Goal: Transaction & Acquisition: Purchase product/service

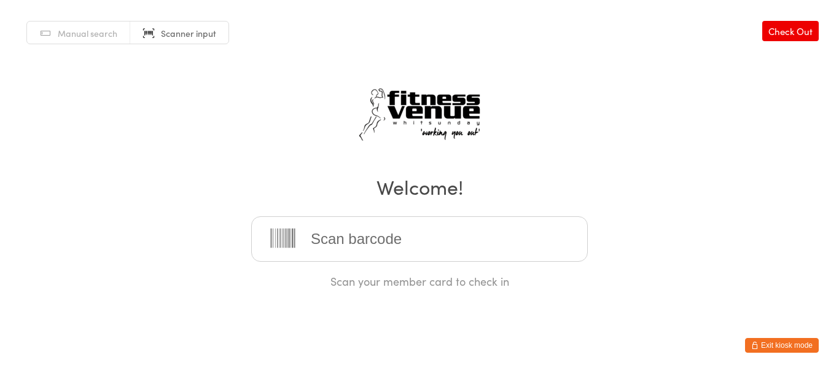
click at [811, 346] on button "Exit kiosk mode" at bounding box center [782, 345] width 74 height 15
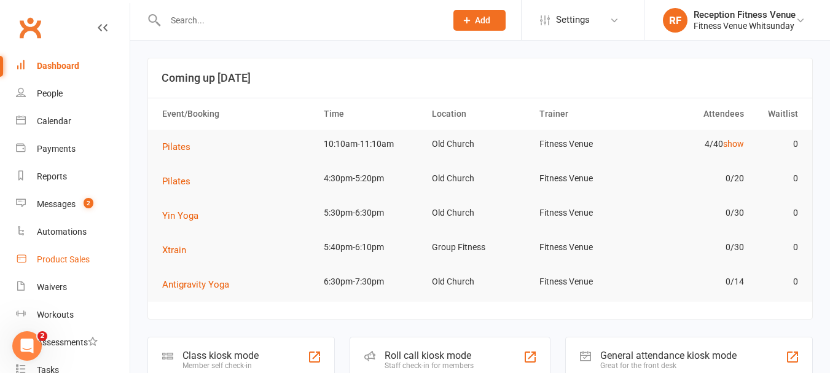
click at [77, 259] on div "Product Sales" at bounding box center [63, 259] width 53 height 10
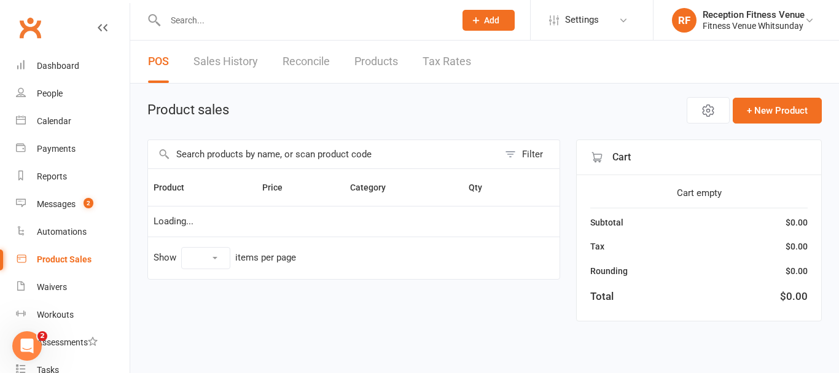
select select "100"
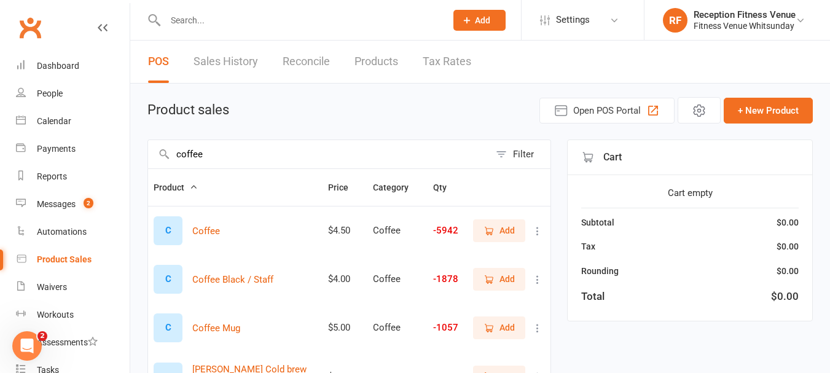
click at [303, 150] on input "coffee" at bounding box center [319, 154] width 342 height 28
type input "coffee"
click at [509, 228] on span "Add" at bounding box center [506, 231] width 15 height 14
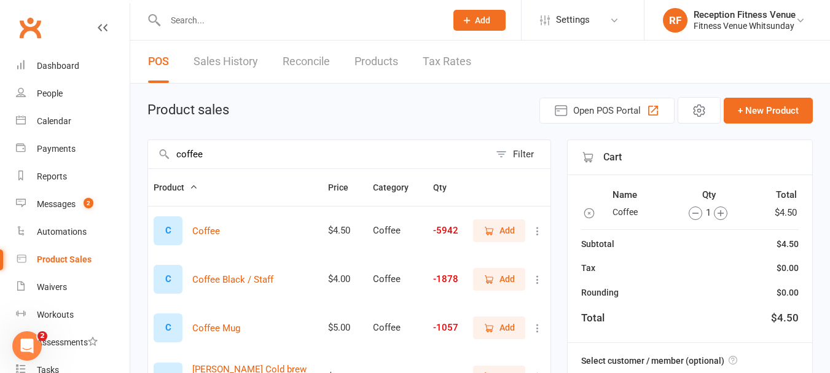
scroll to position [123, 0]
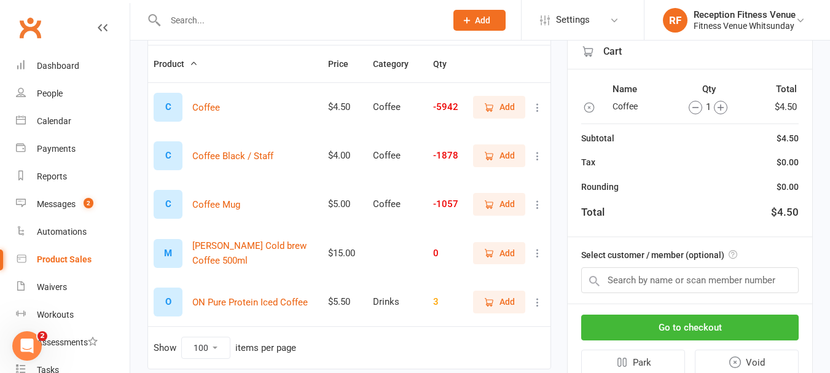
click at [510, 199] on span "Add" at bounding box center [506, 204] width 15 height 14
click at [704, 327] on button "Go to checkout" at bounding box center [689, 327] width 217 height 26
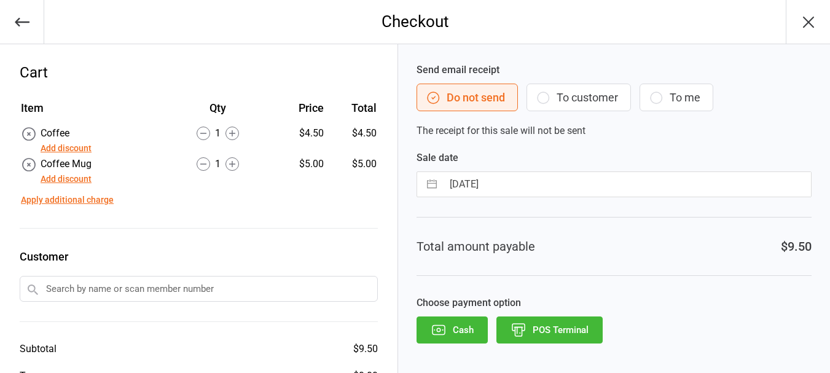
click at [439, 330] on icon "button" at bounding box center [439, 330] width 16 height 16
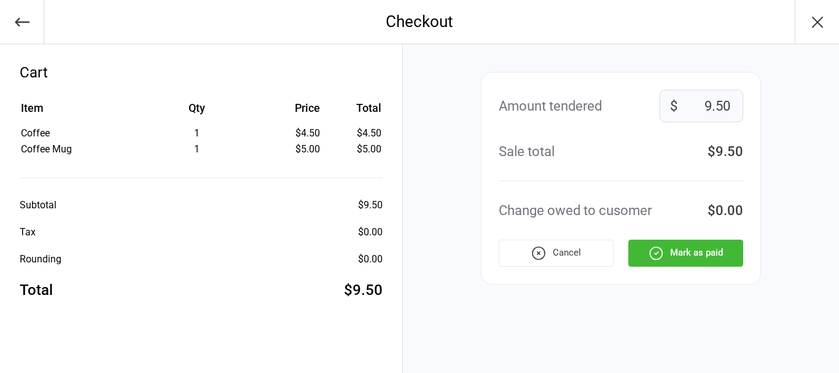
click at [692, 103] on input "9.50" at bounding box center [702, 106] width 84 height 33
type input "1"
type input "50"
click at [665, 254] on button "Mark as paid" at bounding box center [685, 253] width 115 height 27
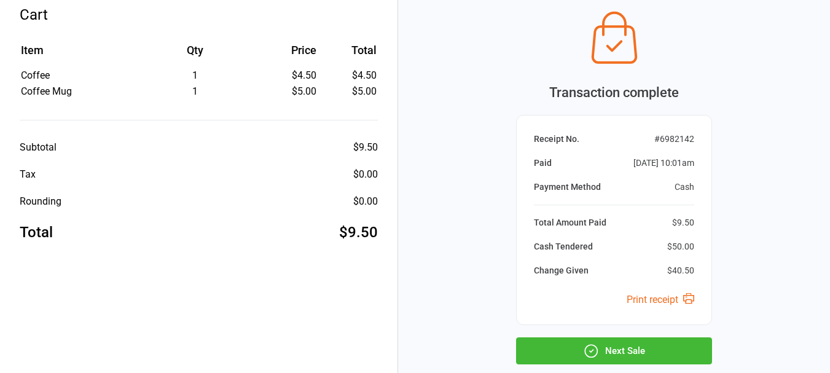
scroll to position [62, 0]
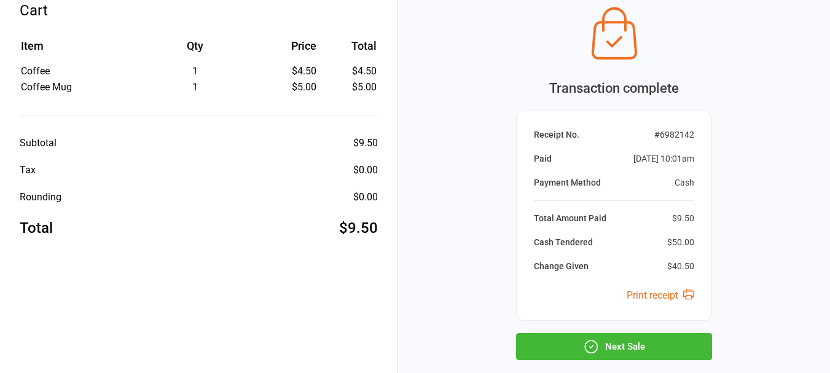
click at [645, 344] on button "Next Sale" at bounding box center [614, 346] width 196 height 27
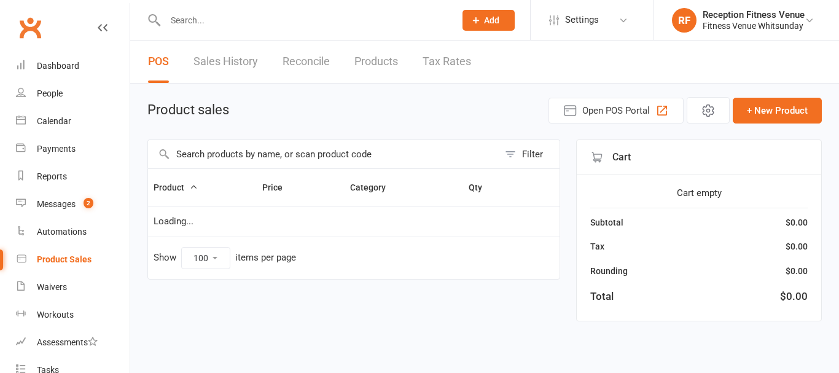
select select "100"
click at [49, 64] on div "Dashboard" at bounding box center [58, 66] width 42 height 10
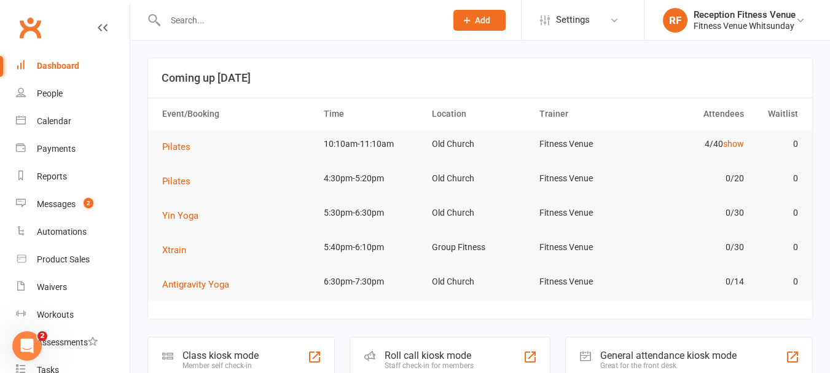
click at [657, 357] on div "General attendance kiosk mode" at bounding box center [668, 355] width 136 height 12
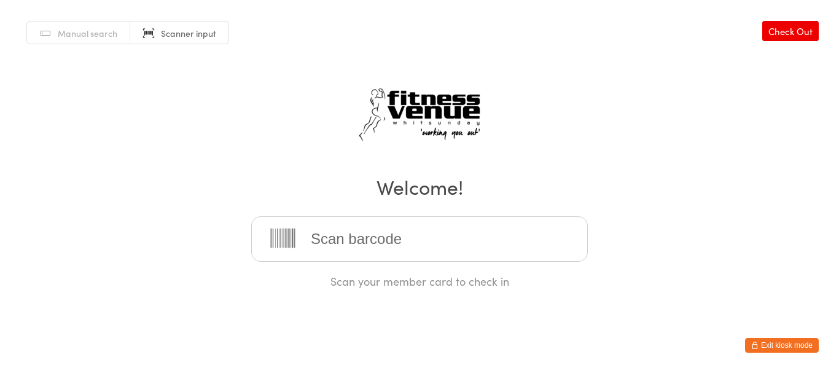
click at [371, 243] on input "search" at bounding box center [419, 238] width 337 height 45
click at [773, 345] on button "Exit kiosk mode" at bounding box center [782, 345] width 74 height 15
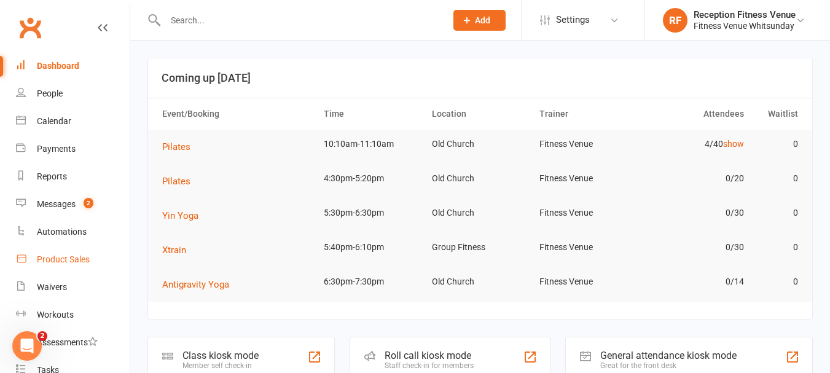
click at [71, 256] on div "Product Sales" at bounding box center [63, 259] width 53 height 10
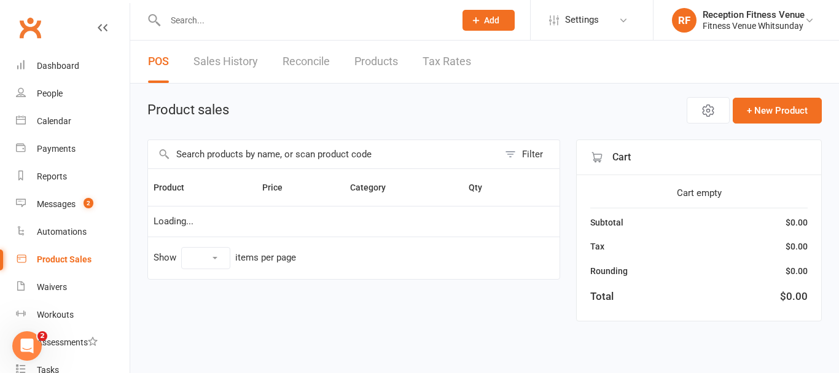
select select "100"
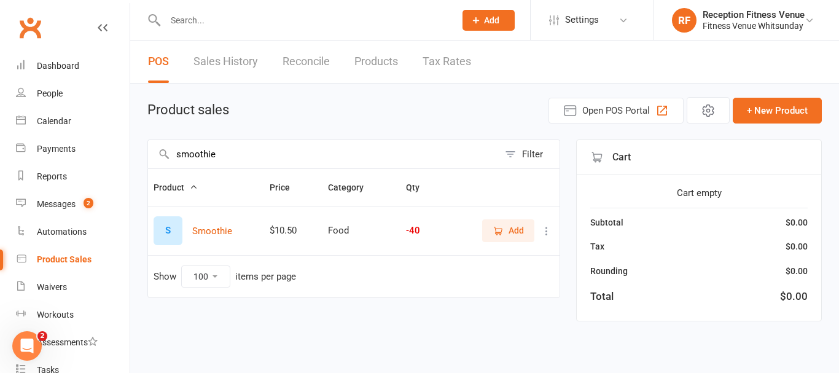
click at [263, 157] on input "smoothie" at bounding box center [323, 154] width 351 height 28
type input "smoothie"
click at [500, 230] on icon "button" at bounding box center [498, 230] width 11 height 11
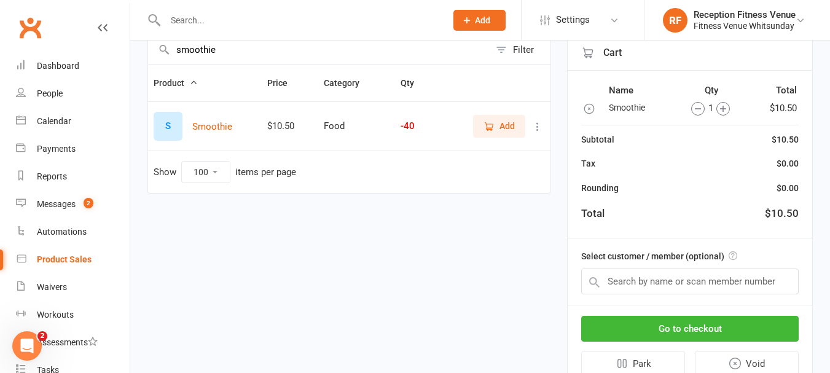
scroll to position [115, 0]
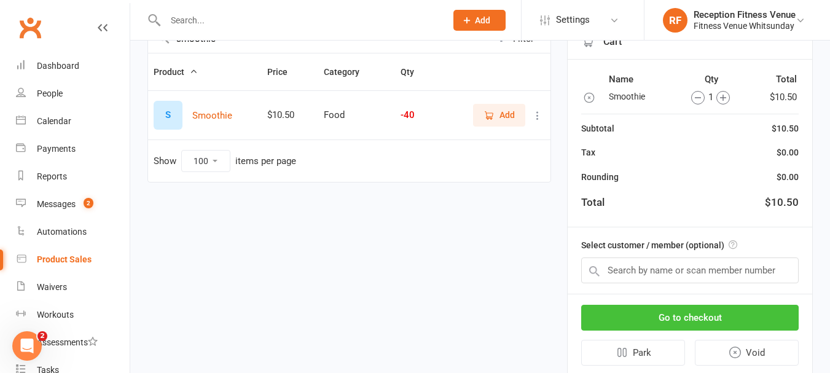
click at [671, 313] on button "Go to checkout" at bounding box center [689, 318] width 217 height 26
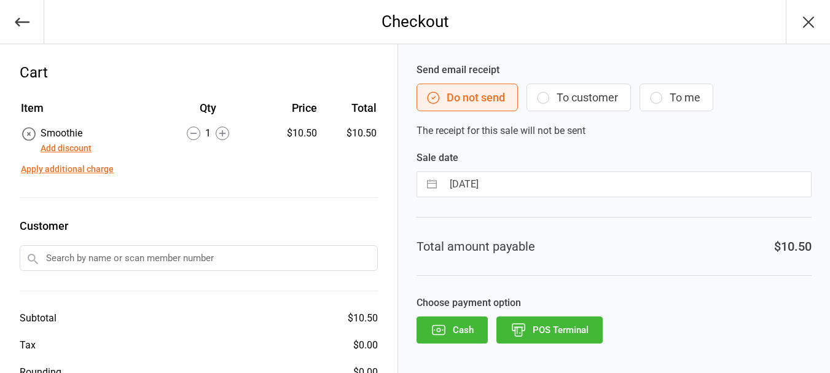
click at [439, 337] on icon "button" at bounding box center [439, 330] width 16 height 16
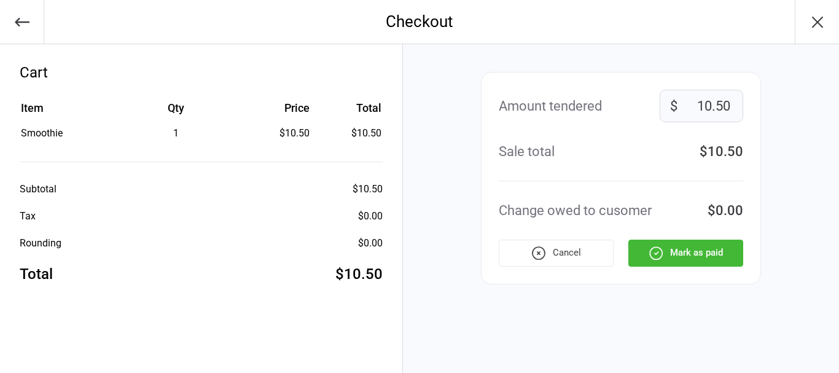
click at [654, 255] on icon "button" at bounding box center [656, 253] width 16 height 16
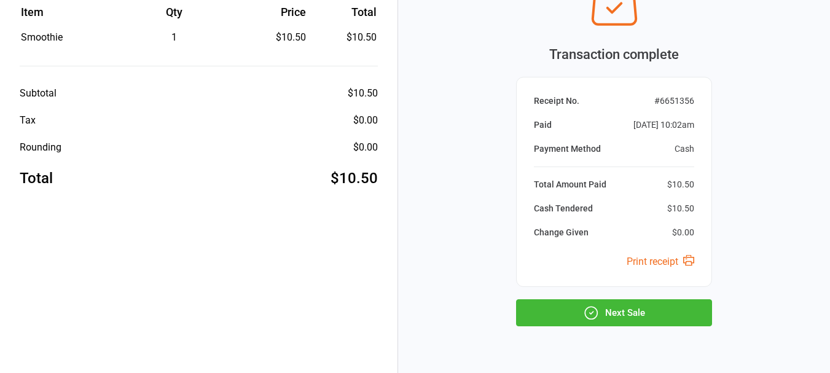
scroll to position [129, 0]
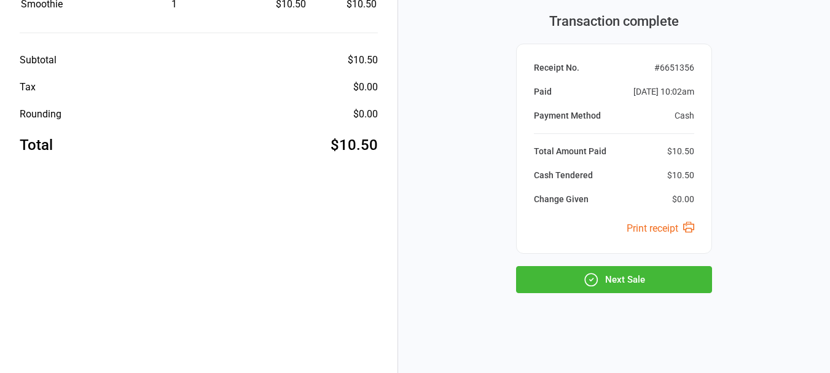
click at [628, 279] on button "Next Sale" at bounding box center [614, 279] width 196 height 27
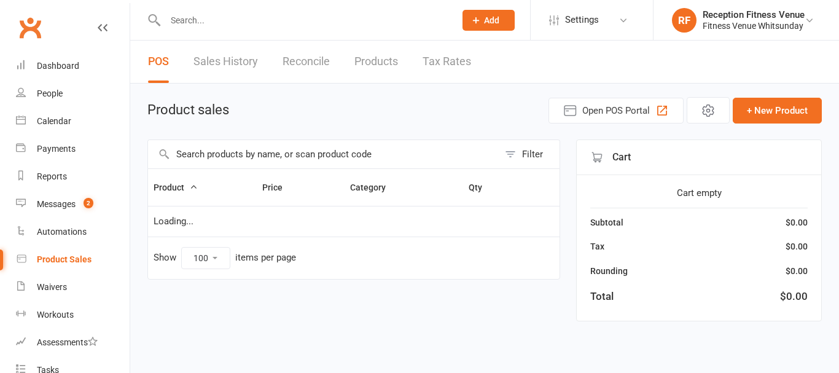
select select "100"
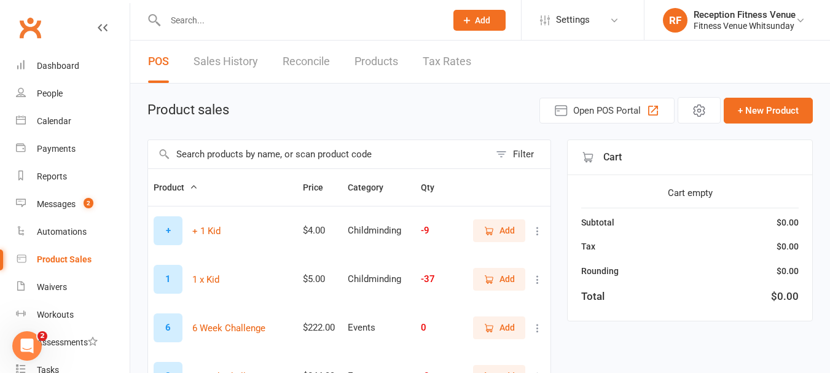
click at [249, 144] on input "text" at bounding box center [319, 154] width 342 height 28
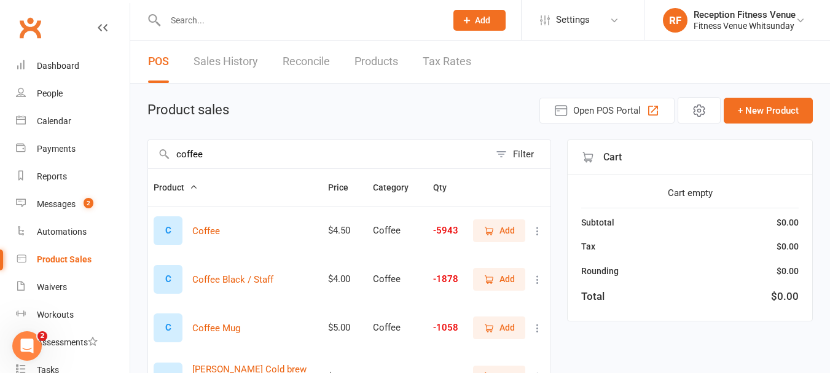
type input "coffee"
click at [504, 231] on span "Add" at bounding box center [506, 231] width 15 height 14
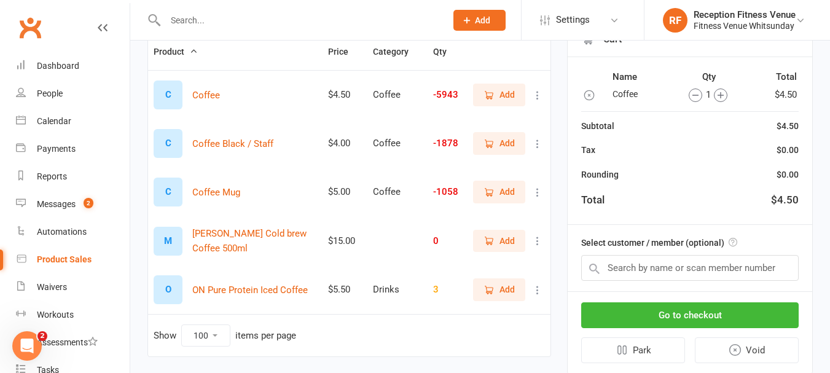
scroll to position [142, 0]
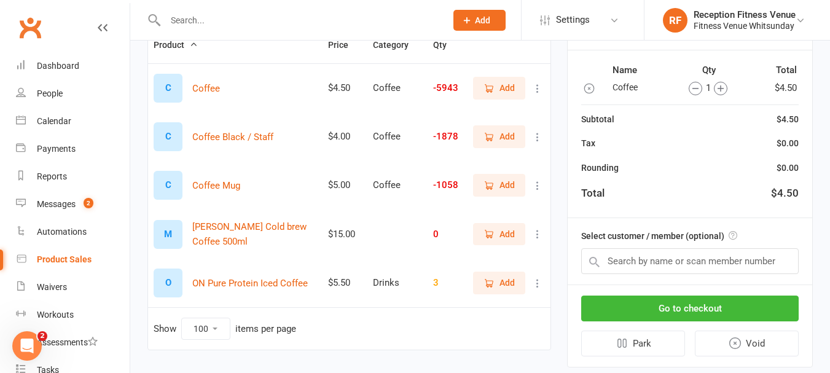
click at [752, 322] on div "Go to checkout Park Void" at bounding box center [690, 326] width 244 height 82
click at [751, 315] on button "Go to checkout" at bounding box center [689, 308] width 217 height 26
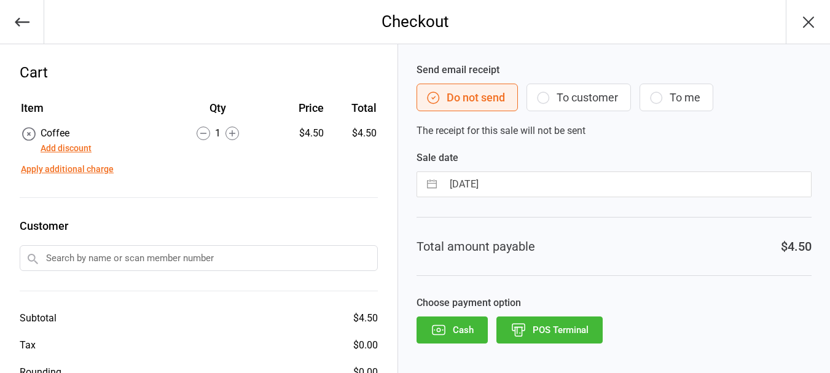
click at [453, 326] on button "Cash" at bounding box center [451, 329] width 71 height 27
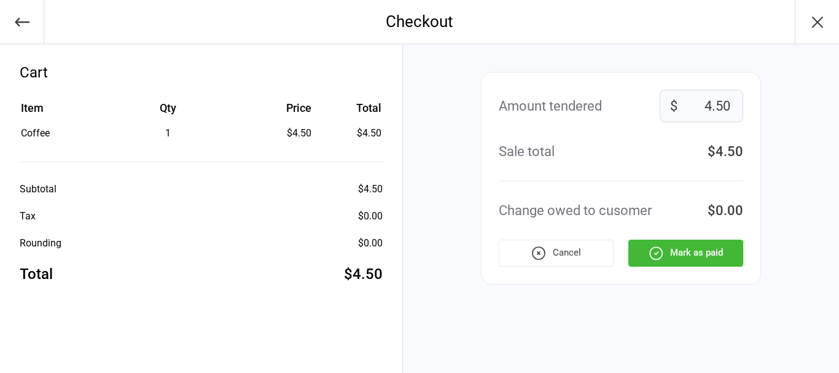
click at [732, 248] on button "Mark as paid" at bounding box center [685, 253] width 115 height 27
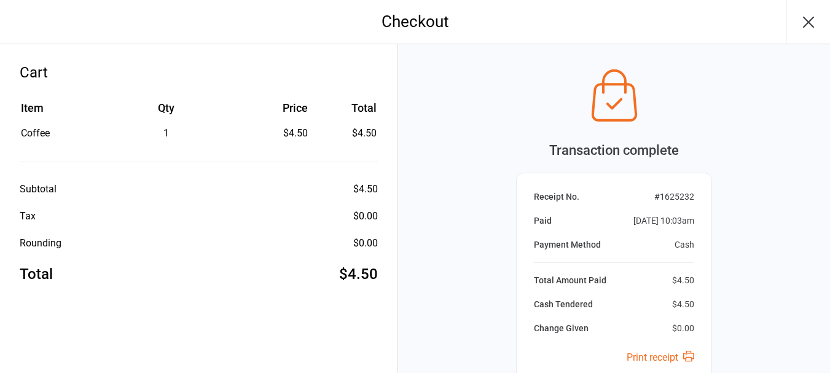
click at [813, 11] on button "button" at bounding box center [808, 22] width 44 height 44
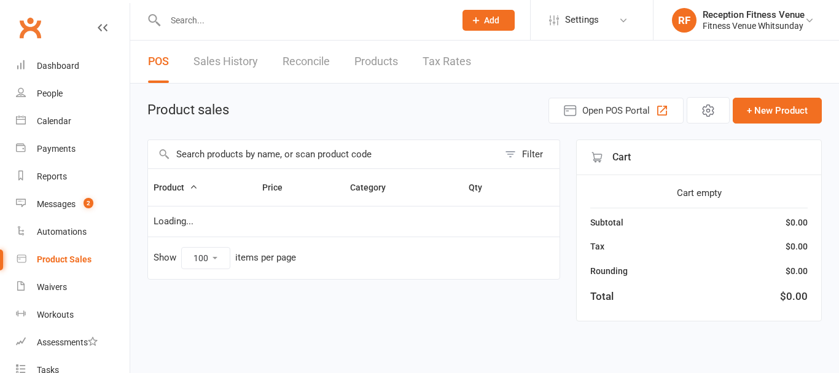
select select "100"
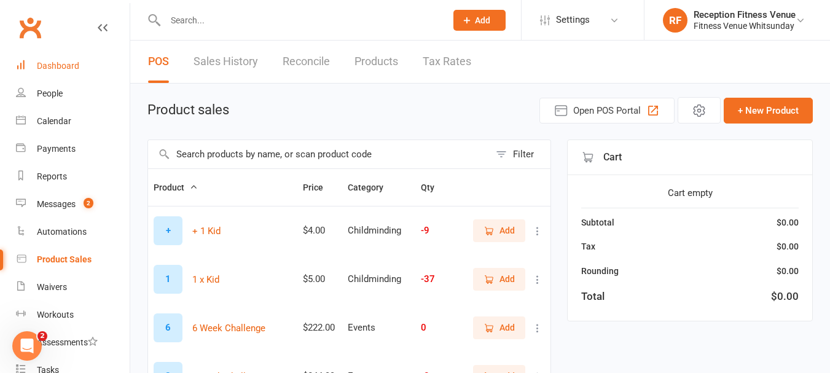
click at [49, 62] on div "Dashboard" at bounding box center [58, 66] width 42 height 10
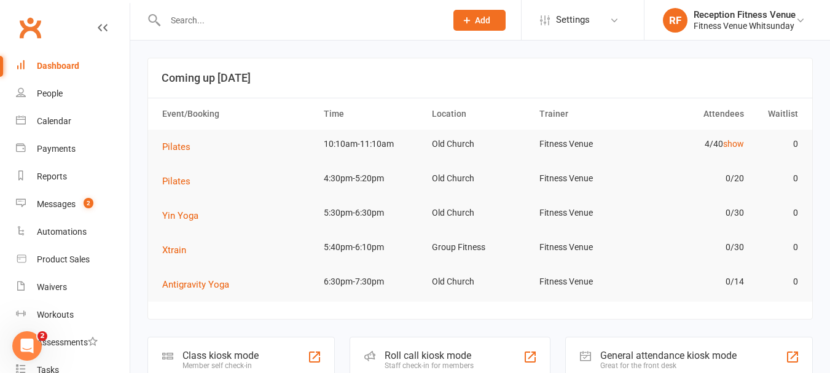
click at [669, 354] on div "General attendance kiosk mode" at bounding box center [668, 355] width 136 height 12
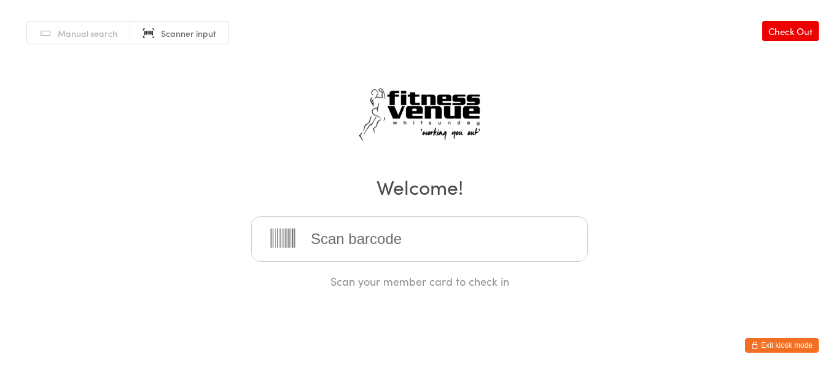
click at [806, 346] on button "Exit kiosk mode" at bounding box center [782, 345] width 74 height 15
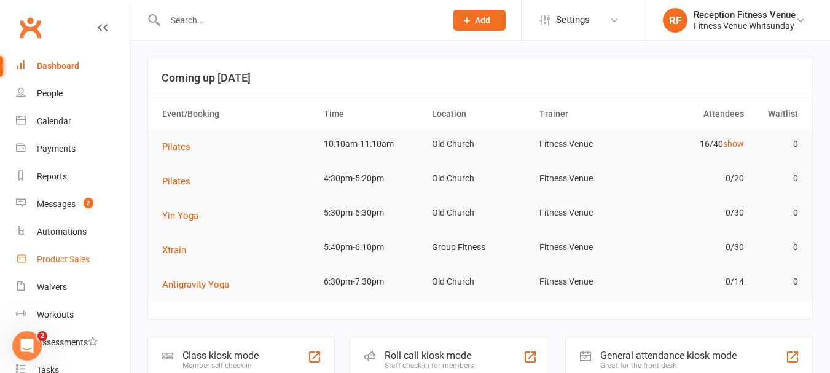
click at [72, 257] on div "Product Sales" at bounding box center [63, 259] width 53 height 10
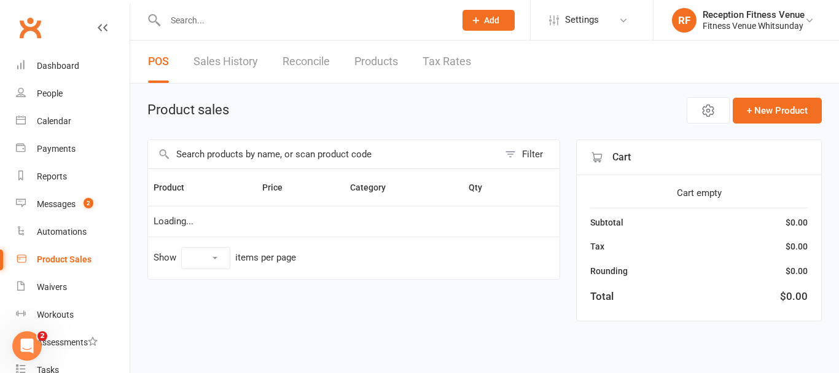
select select "100"
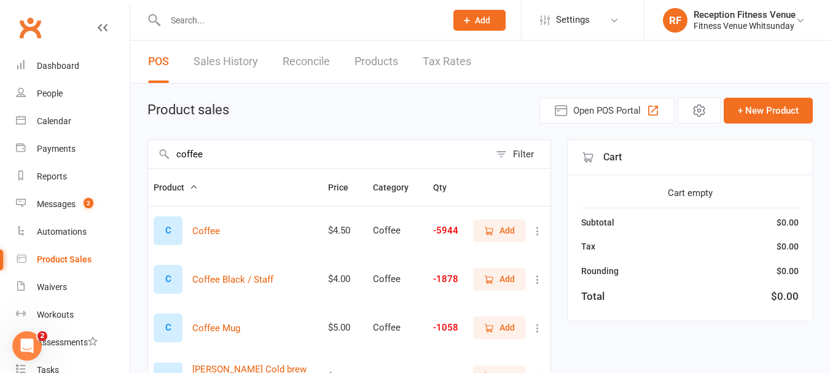
type input "coffee"
drag, startPoint x: 333, startPoint y: 155, endPoint x: 509, endPoint y: 95, distance: 185.9
click at [509, 95] on div "Product sales Open POS Portal + New Product coffee Filter Product Price Categor…" at bounding box center [480, 305] width 700 height 443
click at [504, 230] on span "Add" at bounding box center [506, 231] width 15 height 14
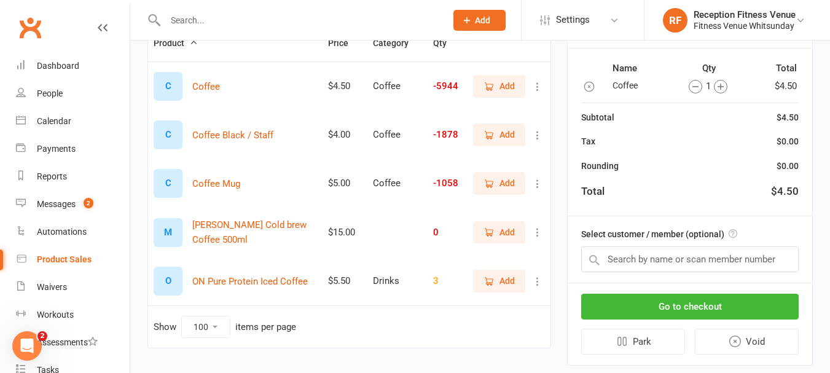
scroll to position [145, 0]
click at [758, 304] on button "Go to checkout" at bounding box center [689, 306] width 217 height 26
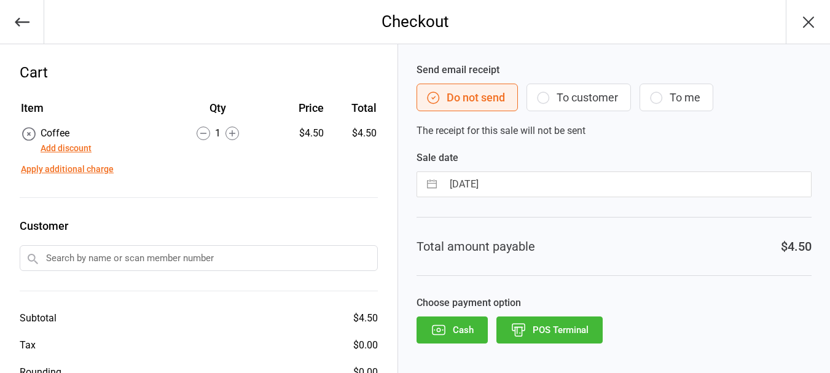
drag, startPoint x: 521, startPoint y: 334, endPoint x: 511, endPoint y: 336, distance: 10.7
click at [511, 336] on icon "button" at bounding box center [518, 330] width 16 height 16
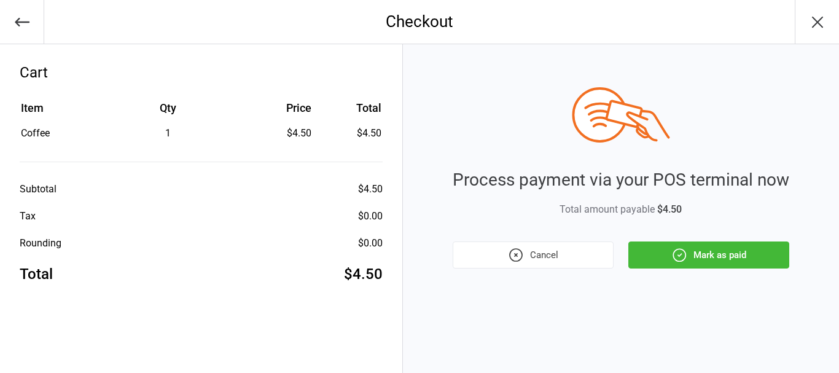
click at [690, 252] on button "Mark as paid" at bounding box center [708, 254] width 161 height 27
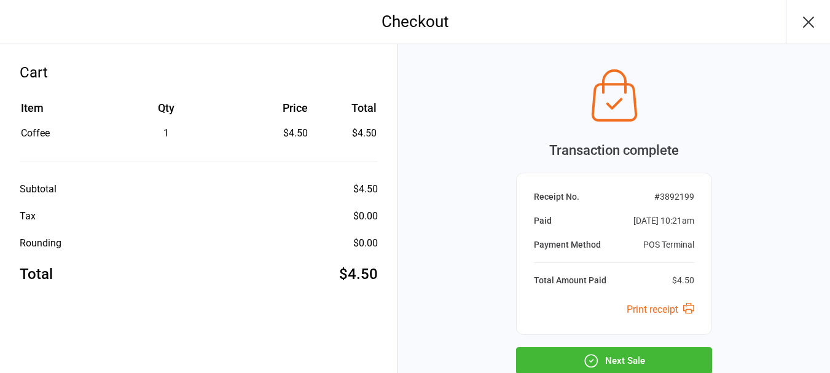
click at [550, 353] on button "Next Sale" at bounding box center [614, 360] width 196 height 27
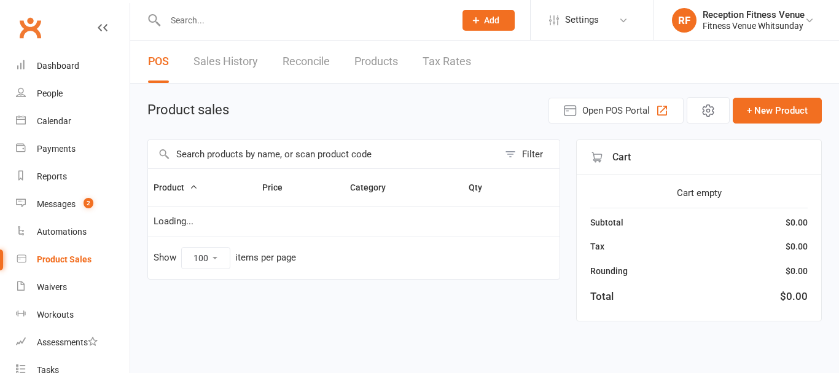
select select "100"
click at [197, 158] on input "text" at bounding box center [323, 154] width 351 height 28
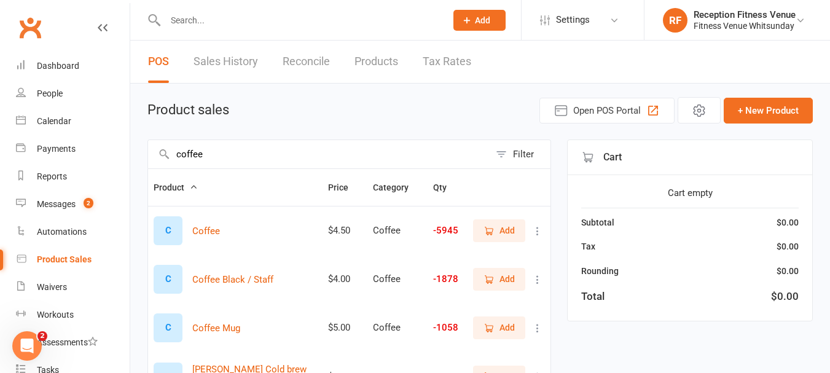
type input "coffee"
click at [501, 325] on span "Add" at bounding box center [506, 328] width 15 height 14
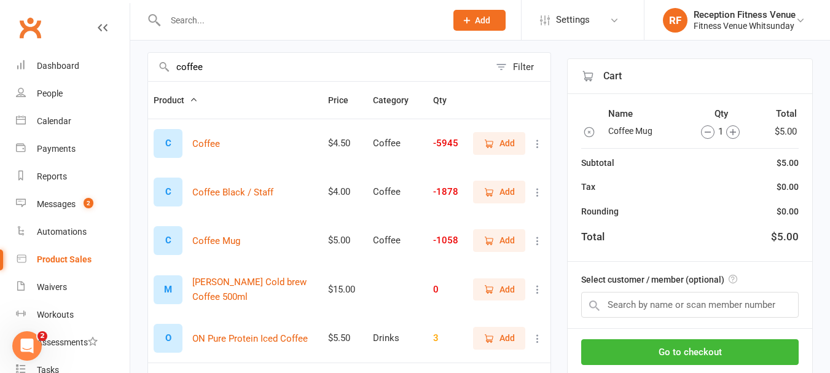
scroll to position [89, 0]
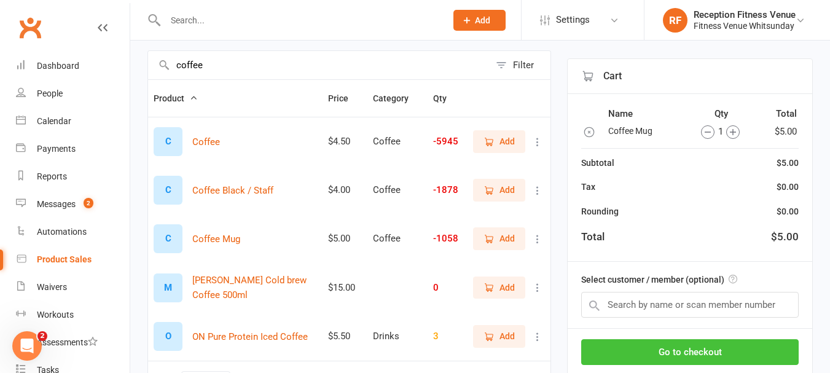
click at [717, 345] on button "Go to checkout" at bounding box center [689, 352] width 217 height 26
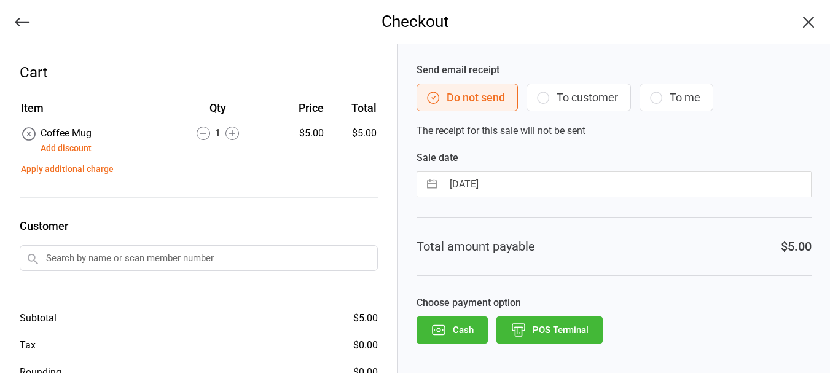
click at [525, 323] on icon "button" at bounding box center [518, 330] width 16 height 16
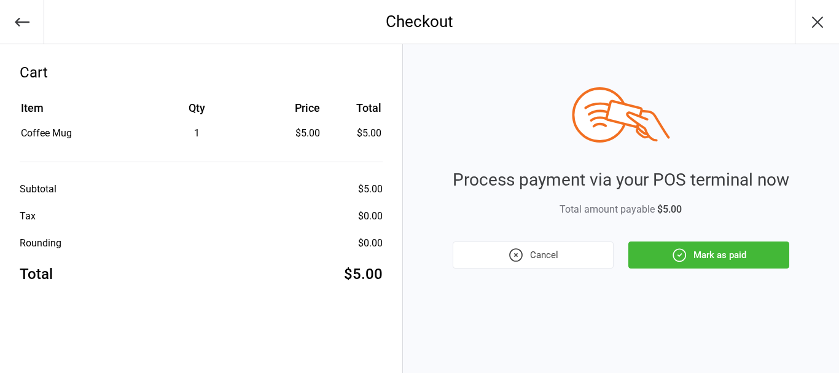
click at [719, 249] on button "Mark as paid" at bounding box center [708, 254] width 161 height 27
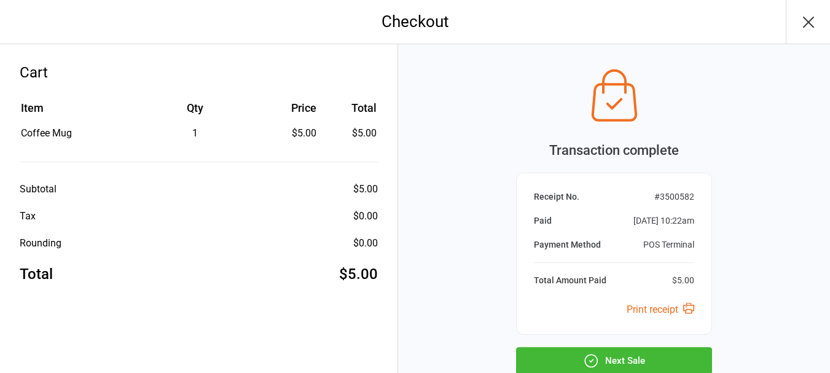
click at [619, 349] on button "Next Sale" at bounding box center [614, 360] width 196 height 27
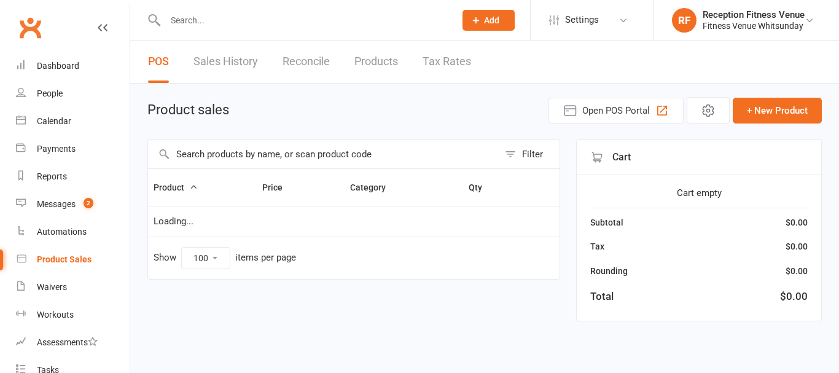
select select "100"
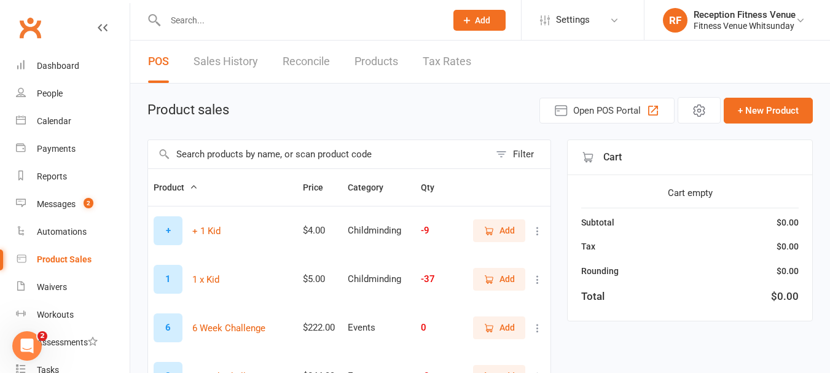
click at [391, 156] on input "text" at bounding box center [319, 154] width 342 height 28
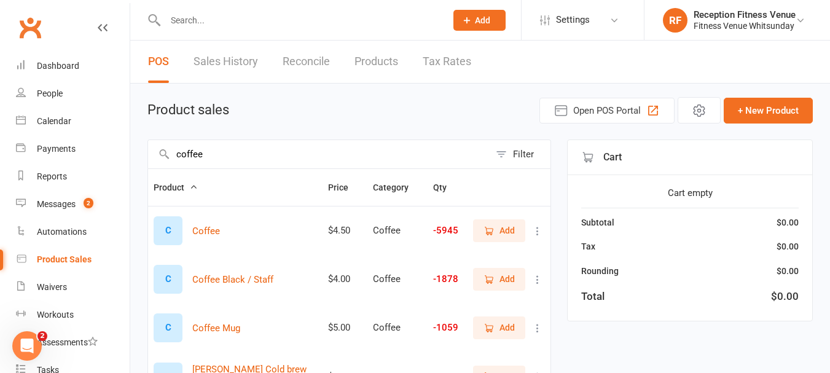
type input "coffee"
click at [508, 231] on span "Add" at bounding box center [506, 231] width 15 height 14
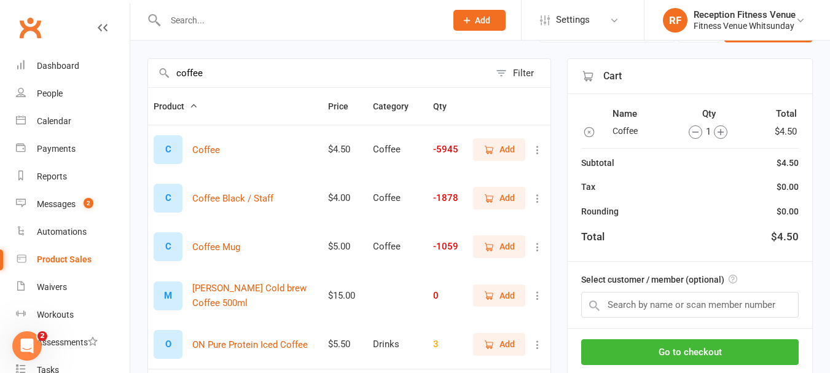
scroll to position [93, 0]
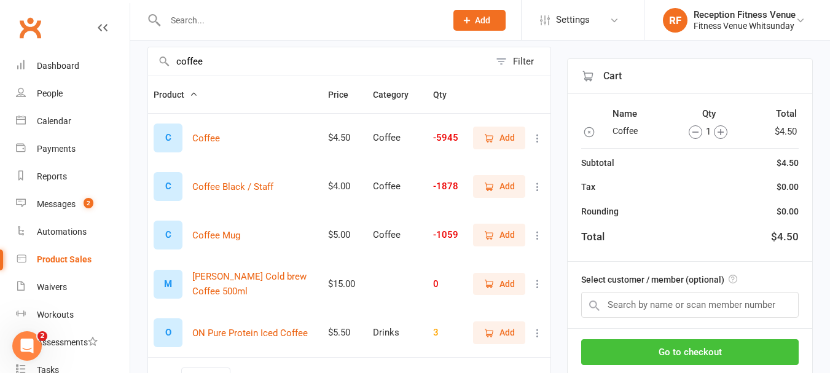
click at [736, 353] on button "Go to checkout" at bounding box center [689, 352] width 217 height 26
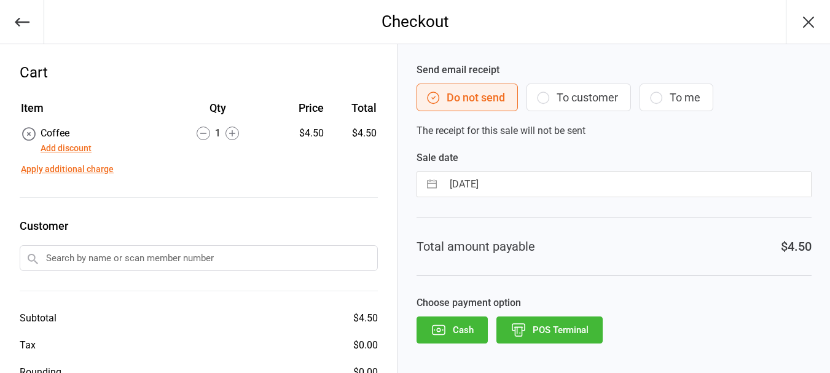
click at [537, 325] on button "POS Terminal" at bounding box center [549, 329] width 106 height 27
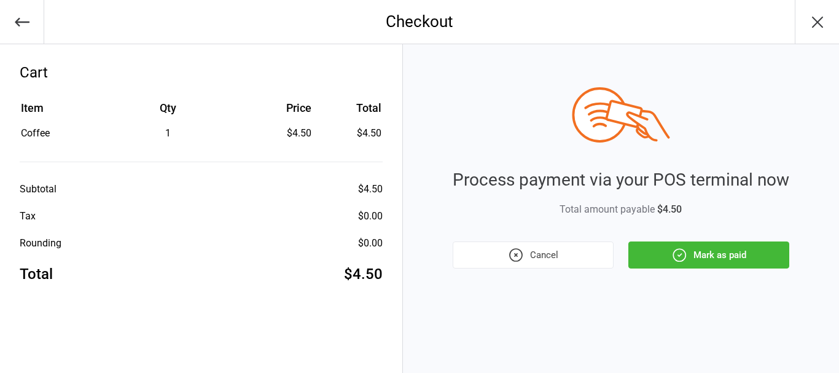
click at [699, 248] on button "Mark as paid" at bounding box center [708, 254] width 161 height 27
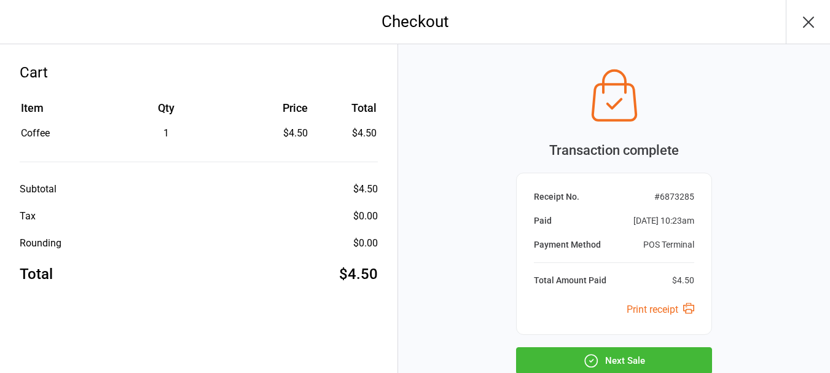
click at [609, 354] on button "Next Sale" at bounding box center [614, 360] width 196 height 27
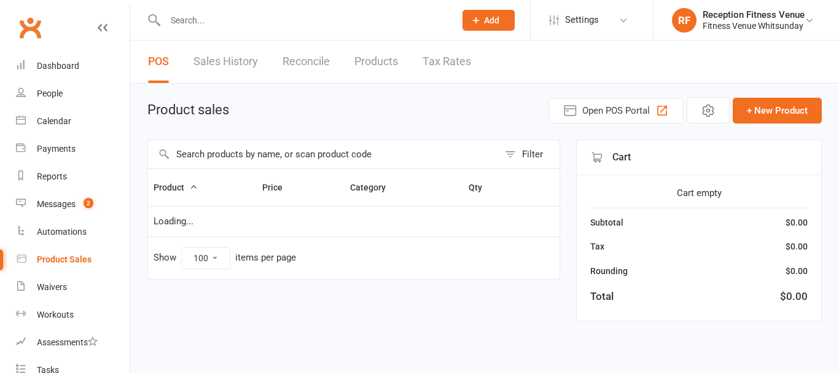
select select "100"
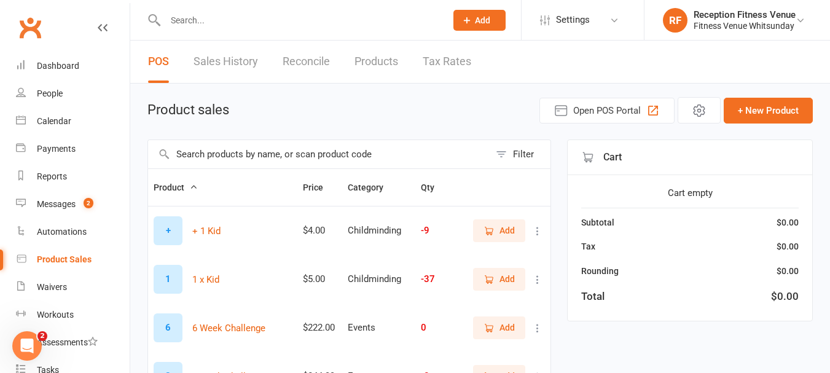
click at [304, 139] on div "Filter" at bounding box center [349, 153] width 404 height 29
click at [319, 152] on input "text" at bounding box center [319, 154] width 342 height 28
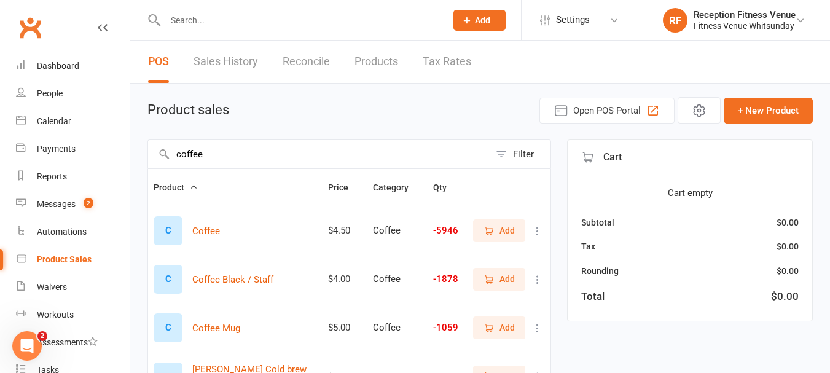
type input "coffee"
click at [506, 226] on span "Add" at bounding box center [506, 231] width 15 height 14
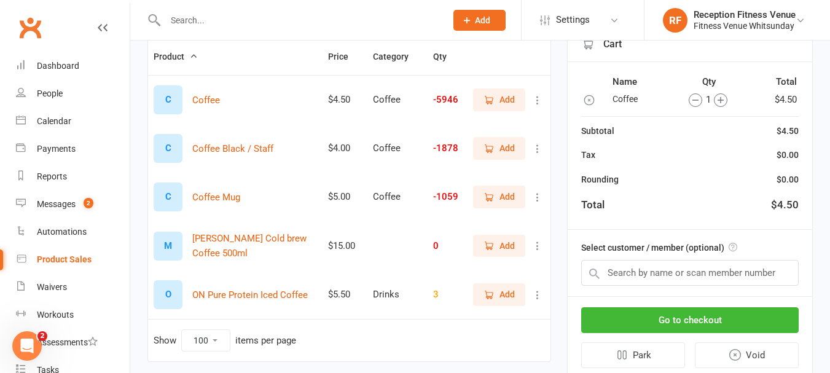
scroll to position [132, 0]
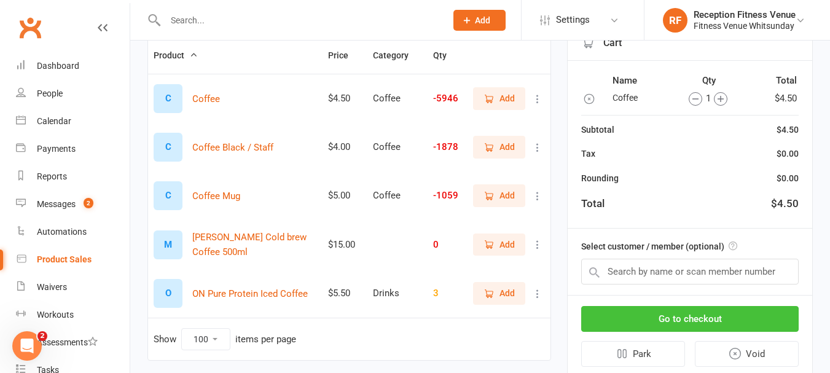
click at [761, 323] on button "Go to checkout" at bounding box center [689, 319] width 217 height 26
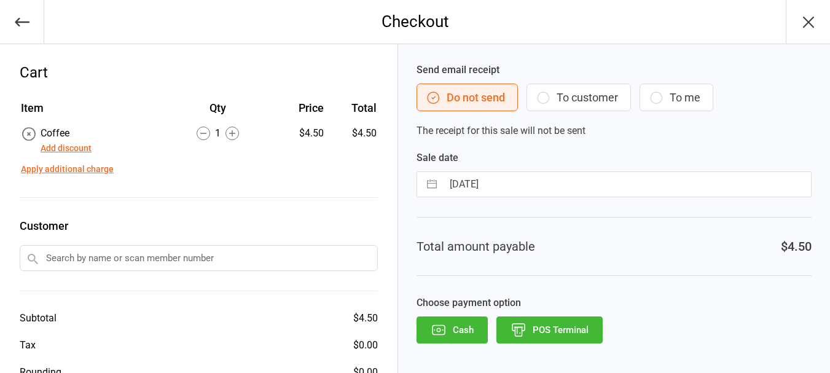
click at [535, 338] on button "POS Terminal" at bounding box center [549, 329] width 106 height 27
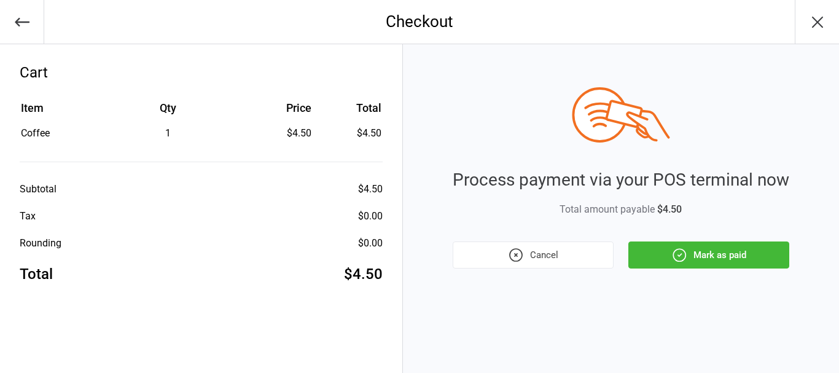
click at [724, 253] on button "Mark as paid" at bounding box center [708, 254] width 161 height 27
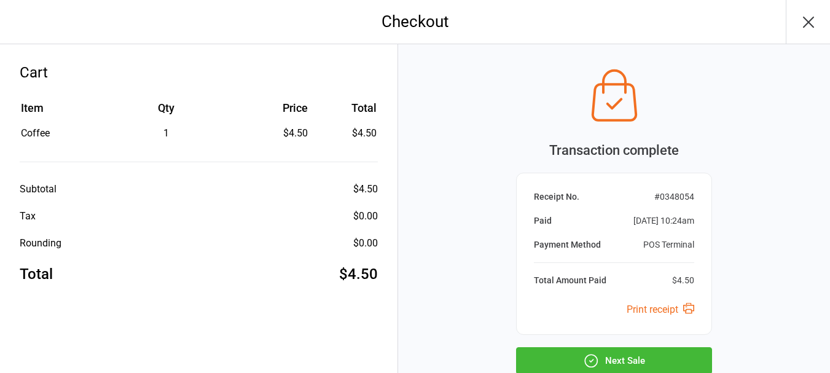
click at [804, 21] on icon "button" at bounding box center [808, 22] width 20 height 20
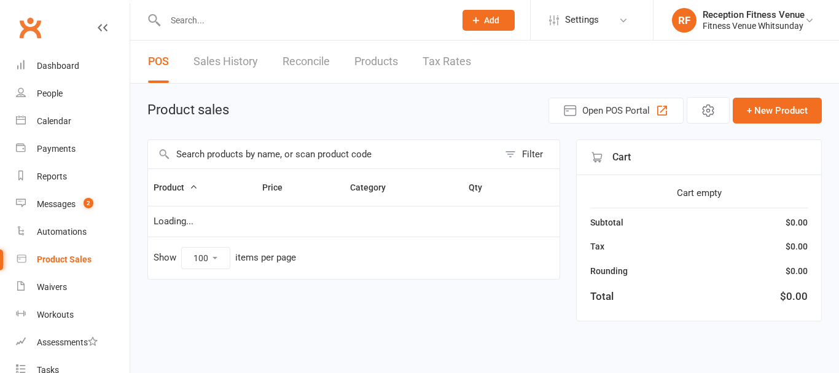
select select "100"
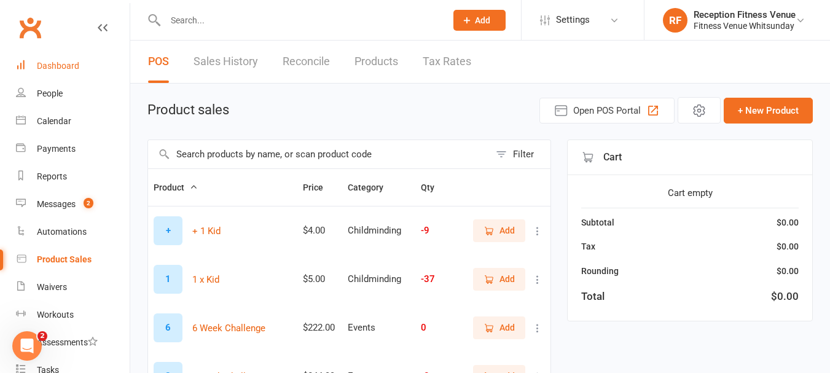
click at [51, 72] on link "Dashboard" at bounding box center [73, 66] width 114 height 28
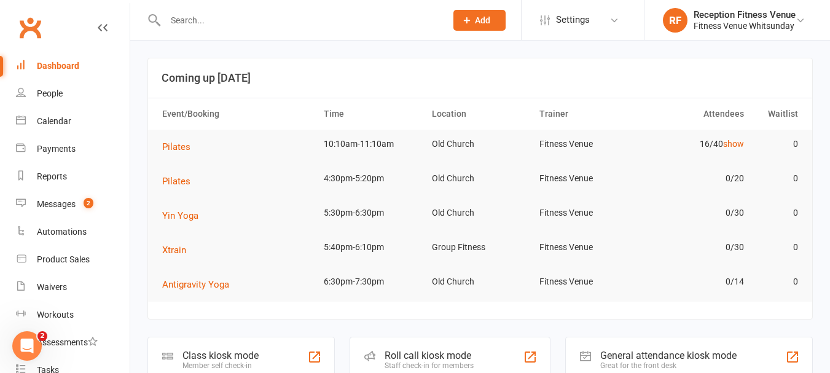
click at [706, 360] on div "General attendance kiosk mode" at bounding box center [668, 355] width 136 height 12
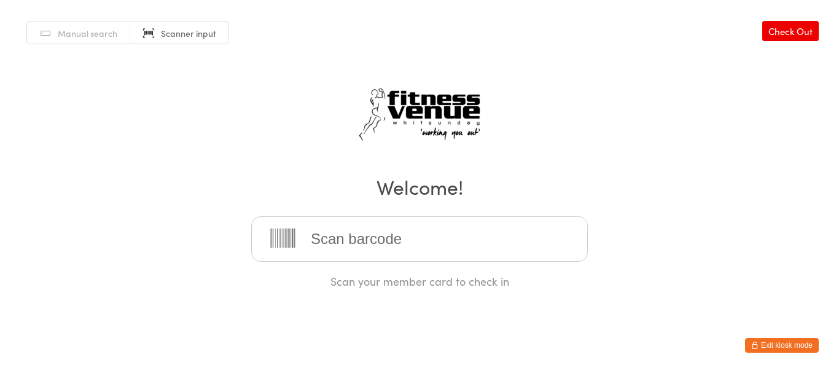
click at [792, 348] on button "Exit kiosk mode" at bounding box center [782, 345] width 74 height 15
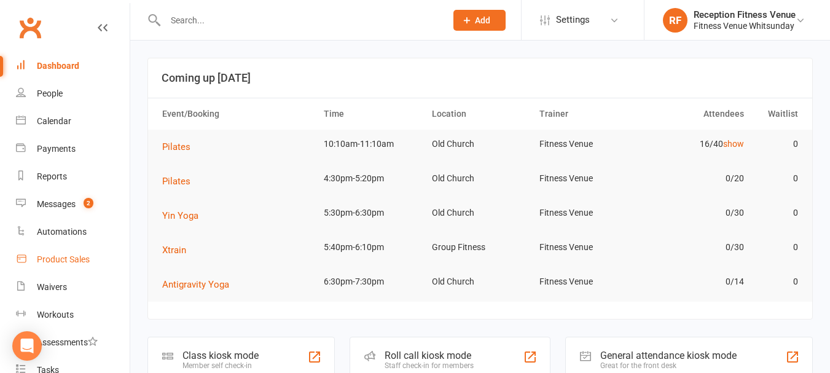
click at [68, 261] on div "Product Sales" at bounding box center [63, 259] width 53 height 10
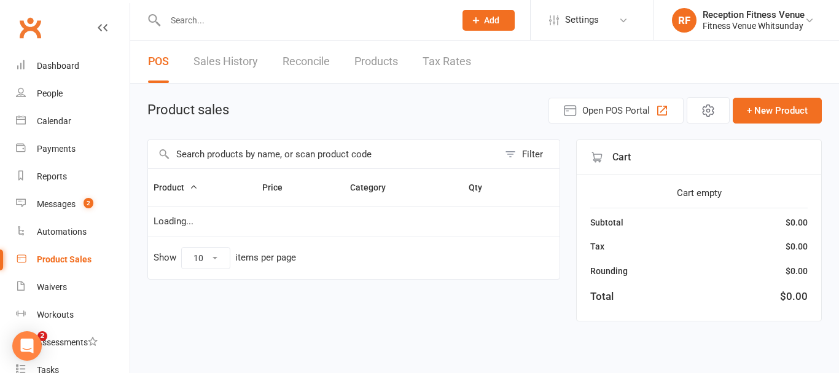
select select "100"
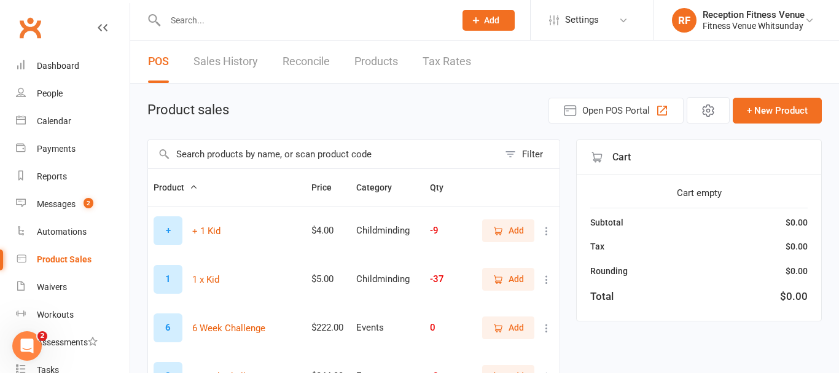
click at [263, 151] on input "text" at bounding box center [323, 154] width 351 height 28
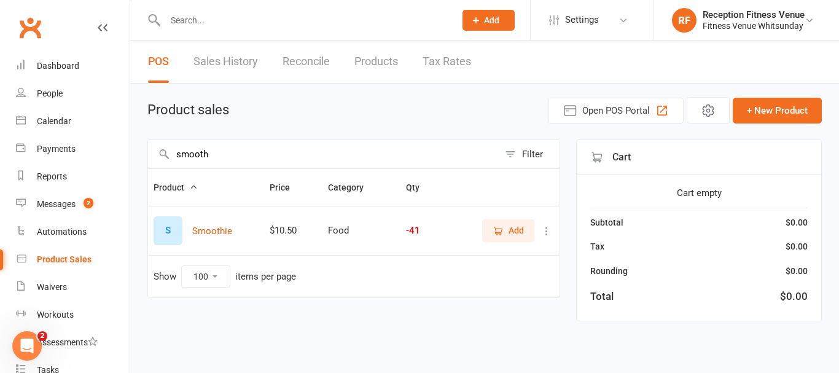
type input "smooth"
click at [512, 224] on span "Add" at bounding box center [516, 231] width 15 height 14
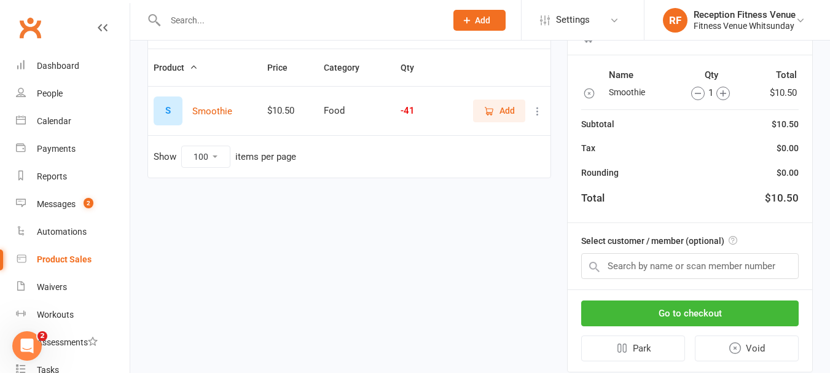
scroll to position [154, 0]
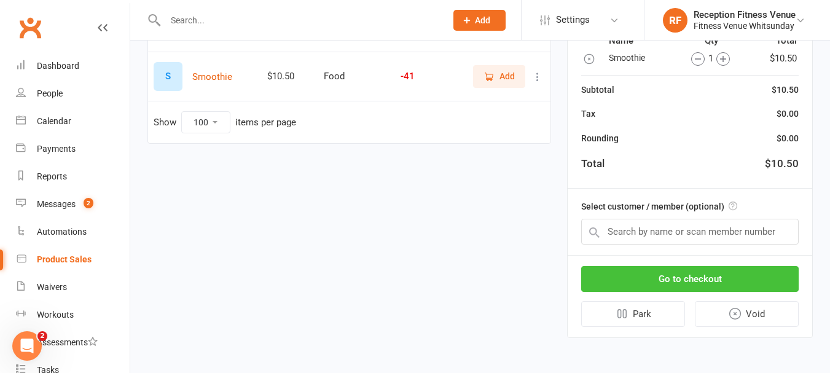
click at [678, 279] on button "Go to checkout" at bounding box center [689, 279] width 217 height 26
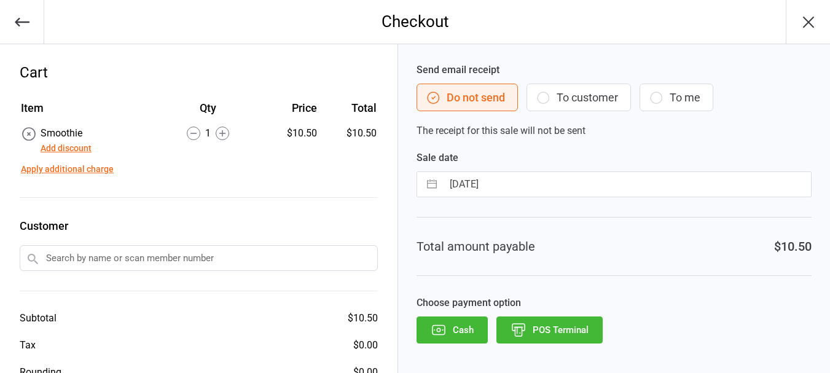
click at [566, 326] on button "POS Terminal" at bounding box center [549, 329] width 106 height 27
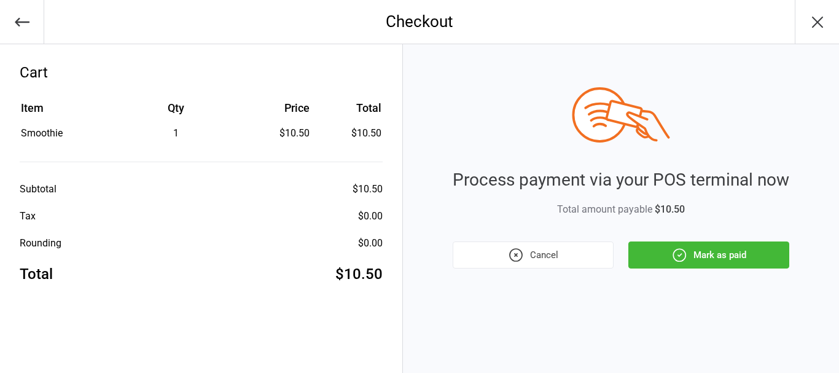
drag, startPoint x: 700, startPoint y: 263, endPoint x: 719, endPoint y: 260, distance: 19.8
click at [719, 260] on button "Mark as paid" at bounding box center [708, 254] width 161 height 27
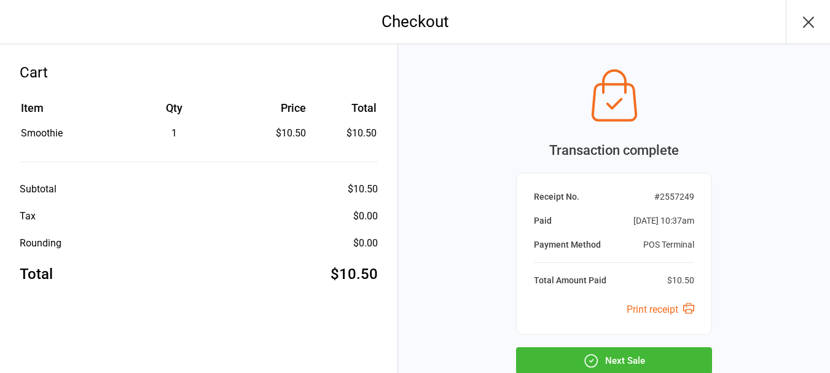
click at [803, 15] on icon "button" at bounding box center [808, 22] width 20 height 20
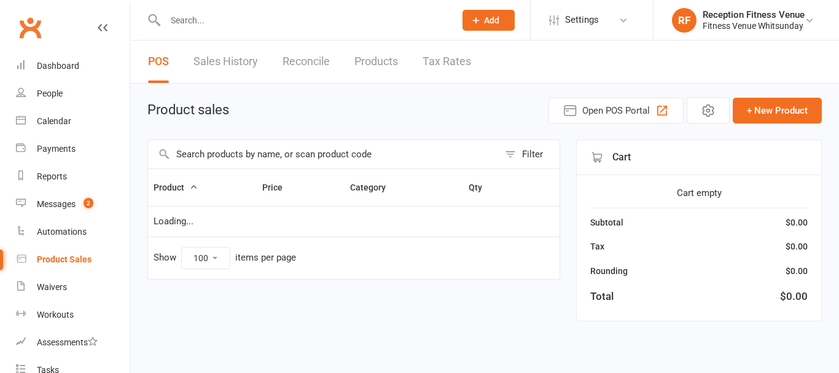
select select "100"
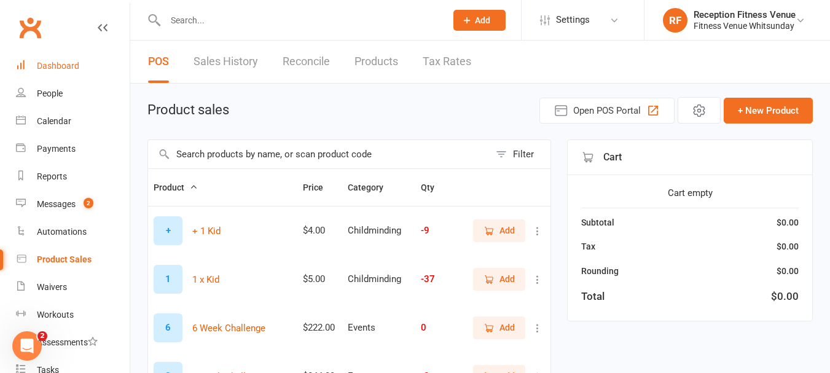
click at [52, 65] on div "Dashboard" at bounding box center [58, 66] width 42 height 10
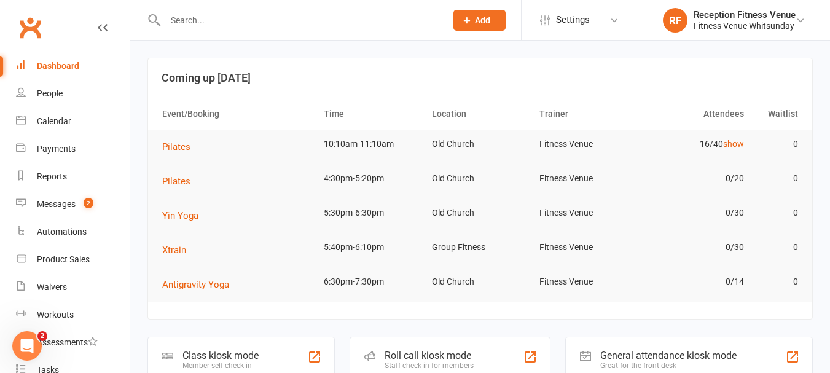
click at [632, 350] on div "General attendance kiosk mode" at bounding box center [668, 355] width 136 height 12
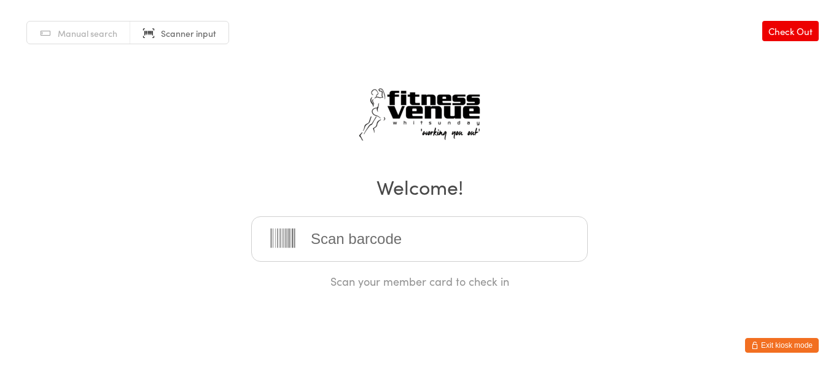
type input "0"
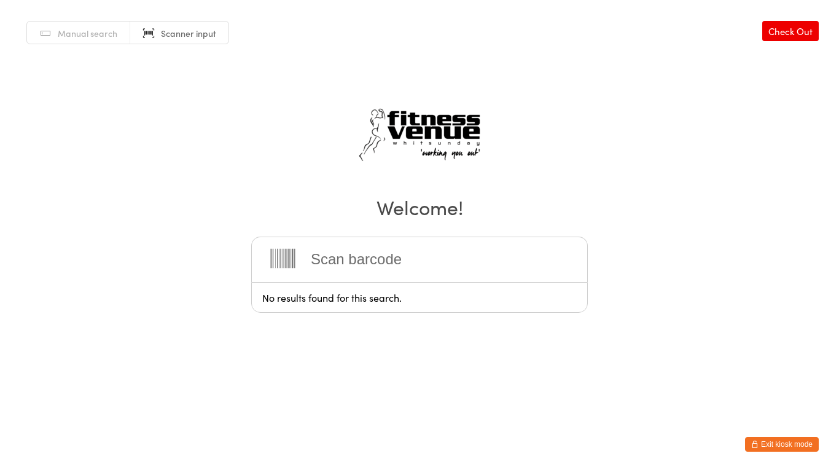
click at [402, 249] on input "search" at bounding box center [419, 258] width 337 height 45
click at [786, 372] on button "Exit kiosk mode" at bounding box center [782, 444] width 74 height 15
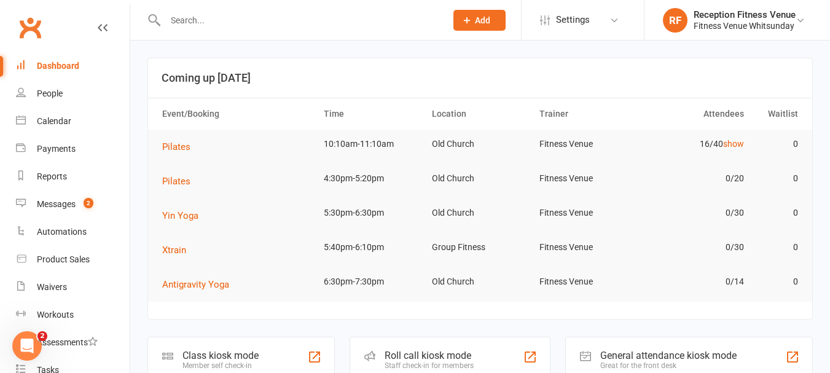
click at [627, 359] on div "General attendance kiosk mode" at bounding box center [668, 355] width 136 height 12
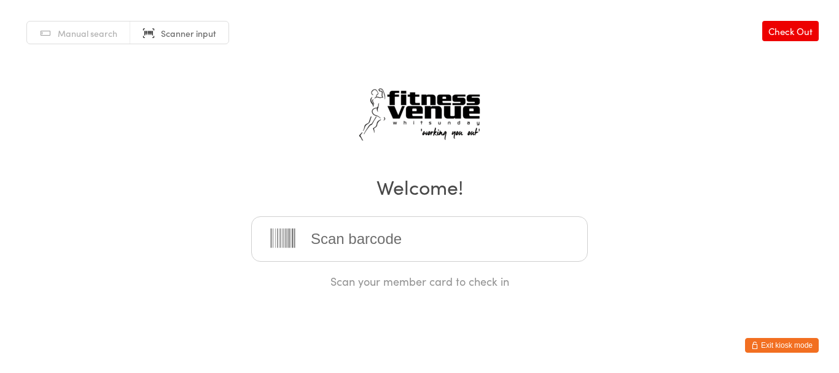
click at [407, 222] on input "search" at bounding box center [419, 238] width 337 height 45
click at [796, 338] on button "Exit kiosk mode" at bounding box center [782, 345] width 74 height 15
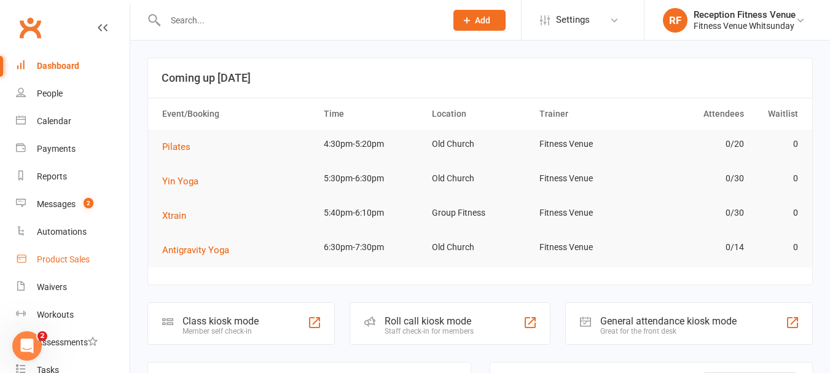
click at [74, 258] on div "Product Sales" at bounding box center [63, 259] width 53 height 10
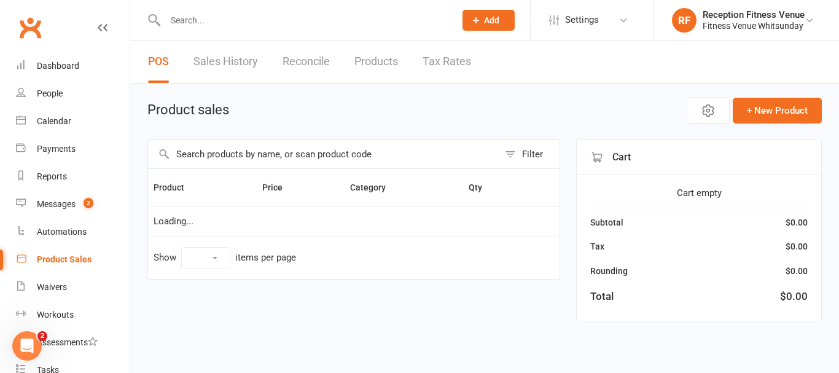
select select "100"
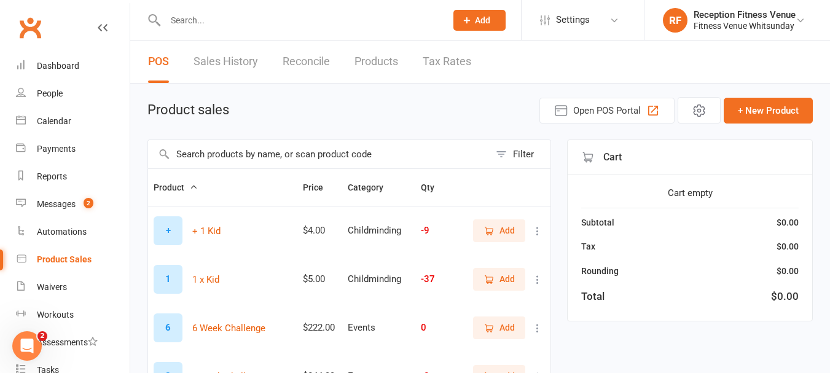
click at [259, 152] on input "text" at bounding box center [319, 154] width 342 height 28
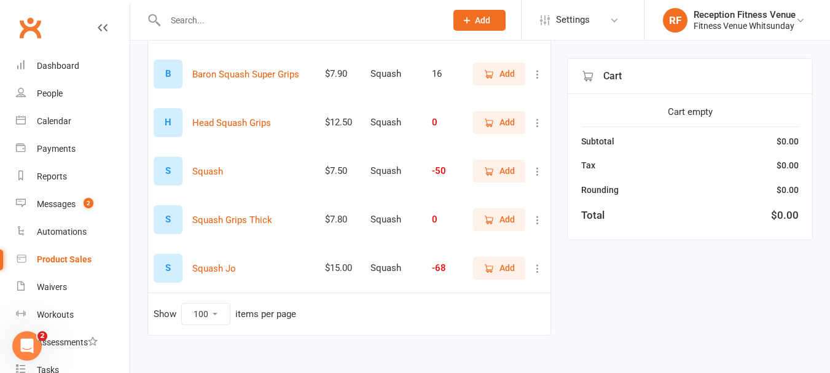
scroll to position [208, 0]
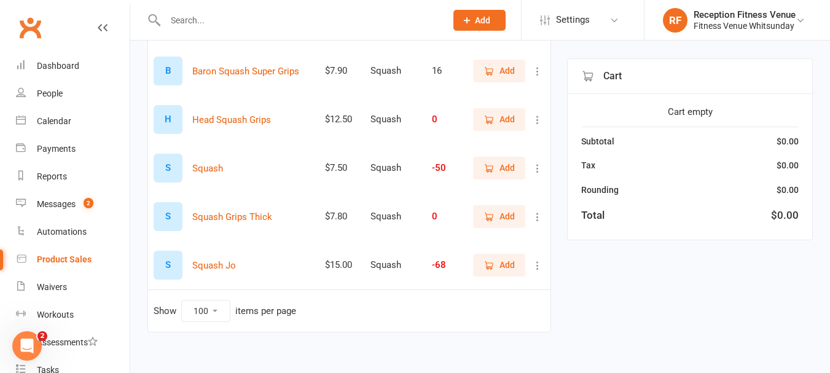
type input "squ"
click at [504, 166] on span "Add" at bounding box center [506, 168] width 15 height 14
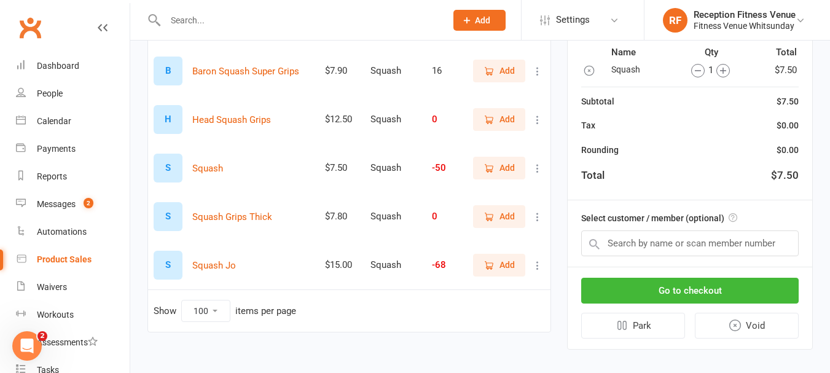
click at [720, 64] on icon "button" at bounding box center [723, 71] width 14 height 14
click at [720, 64] on icon "button" at bounding box center [718, 71] width 14 height 14
click at [697, 297] on button "Go to checkout" at bounding box center [689, 291] width 217 height 26
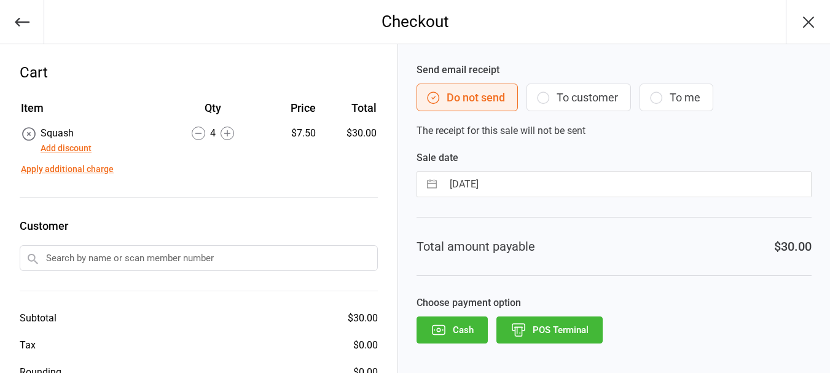
click at [568, 328] on button "POS Terminal" at bounding box center [549, 329] width 106 height 27
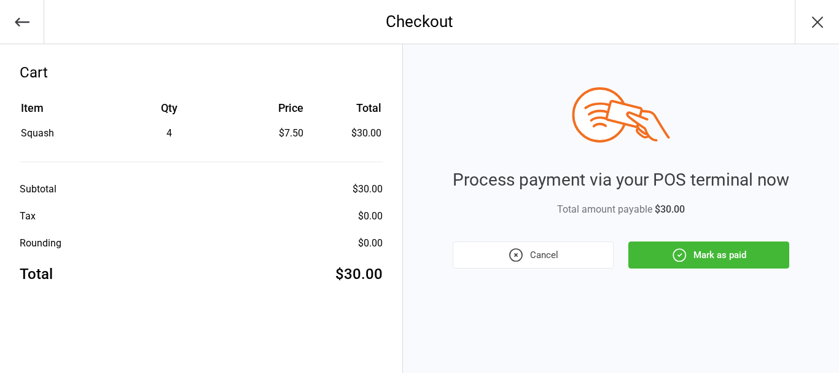
click at [742, 251] on button "Mark as paid" at bounding box center [708, 254] width 161 height 27
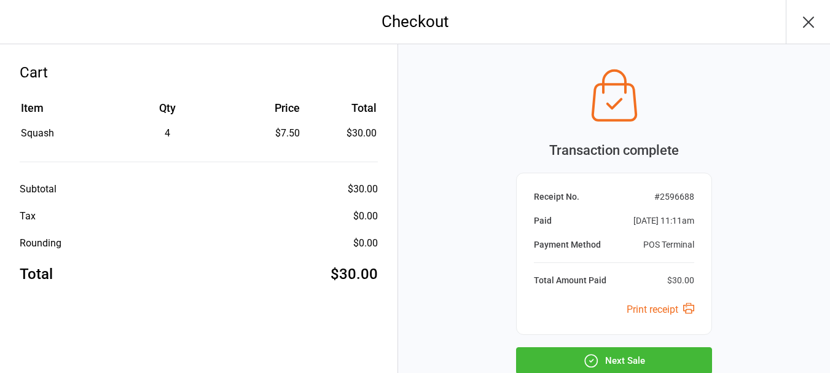
click at [807, 28] on icon "button" at bounding box center [808, 22] width 20 height 20
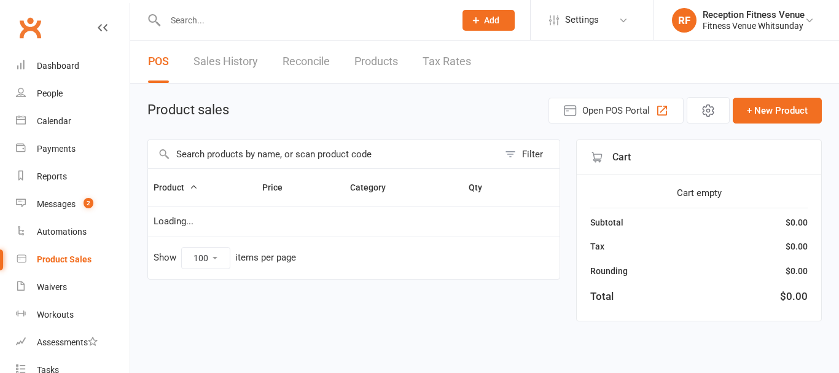
select select "100"
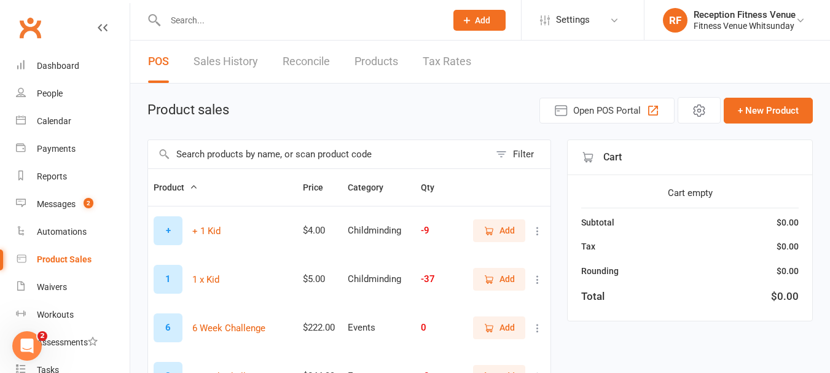
click at [239, 74] on link "Sales History" at bounding box center [225, 62] width 64 height 42
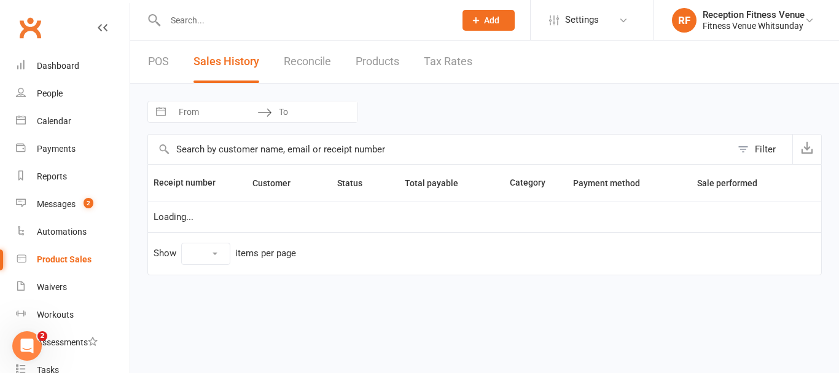
select select "25"
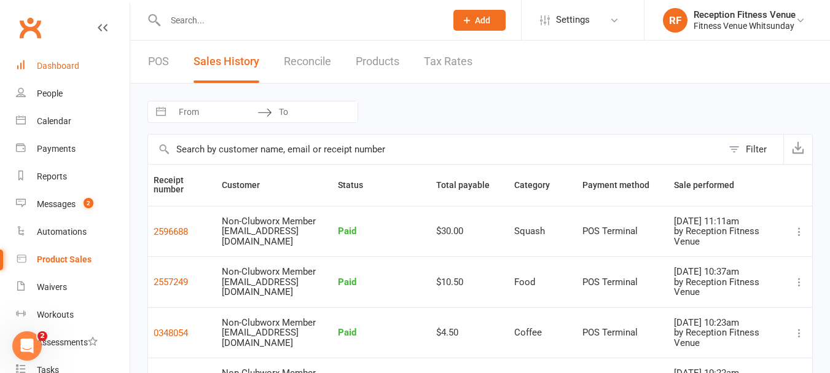
click at [64, 69] on div "Dashboard" at bounding box center [58, 66] width 42 height 10
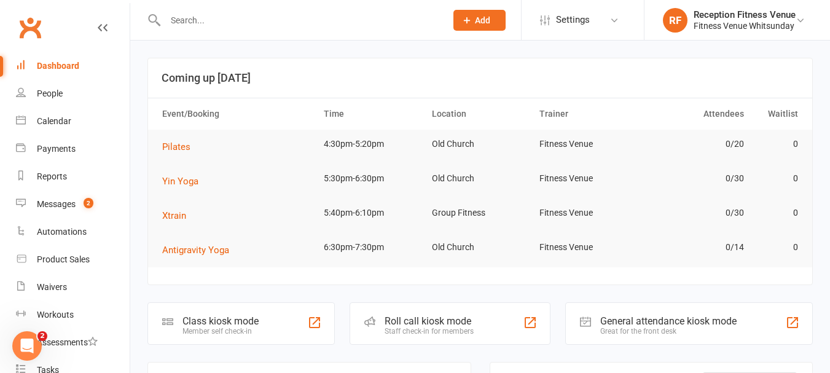
click at [647, 323] on div "General attendance kiosk mode" at bounding box center [668, 321] width 136 height 12
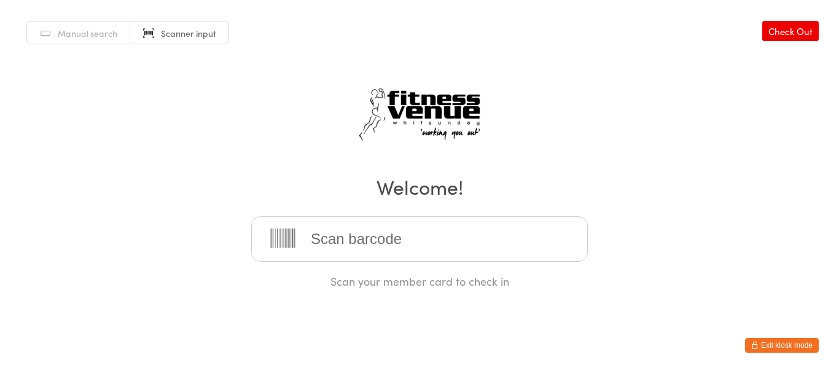
click at [443, 243] on input "search" at bounding box center [419, 238] width 337 height 45
click at [782, 346] on button "Exit kiosk mode" at bounding box center [782, 345] width 74 height 15
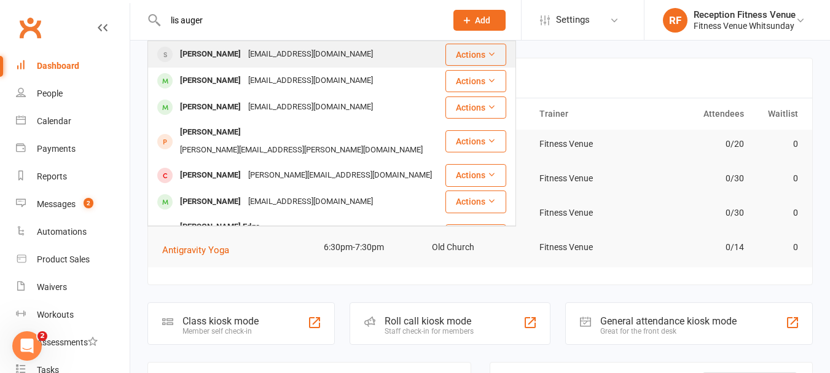
type input "lis auger"
click at [202, 46] on div "[PERSON_NAME]" at bounding box center [210, 54] width 68 height 18
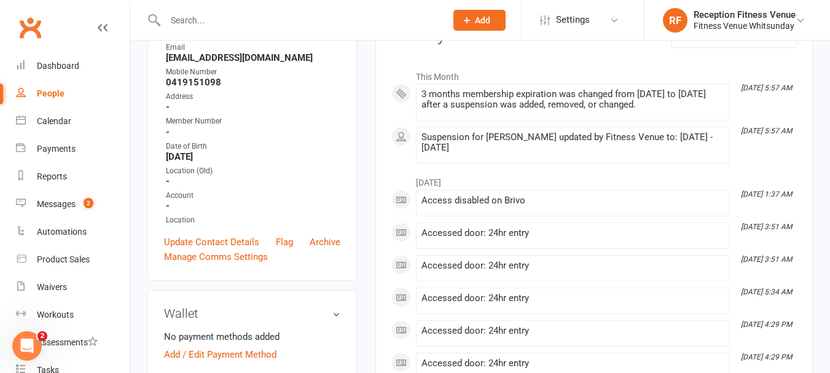
scroll to position [172, 0]
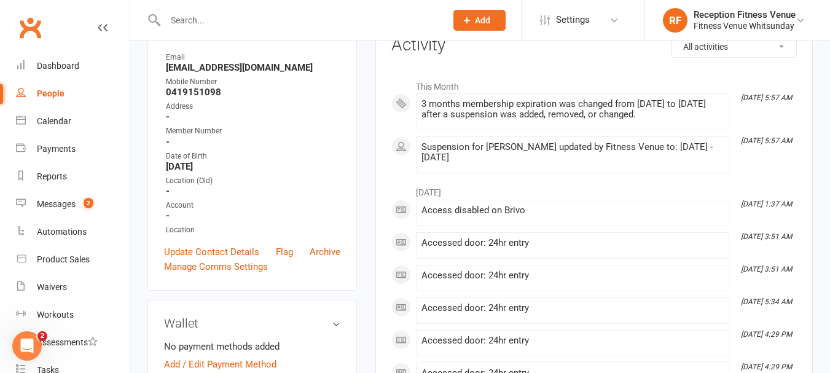
click at [648, 149] on div "Suspension for [PERSON_NAME] updated by Fitness Venue to: [DATE] - [DATE]" at bounding box center [572, 152] width 302 height 21
click at [621, 103] on div "3 months membership expiration was changed from [DATE] to [DATE] after a suspen…" at bounding box center [572, 109] width 302 height 21
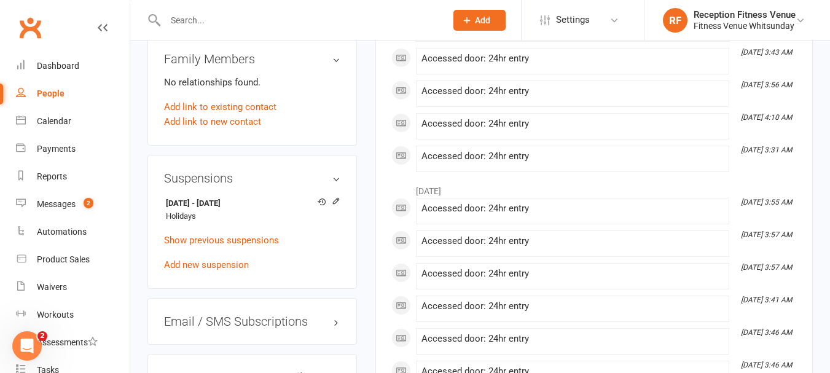
scroll to position [800, 0]
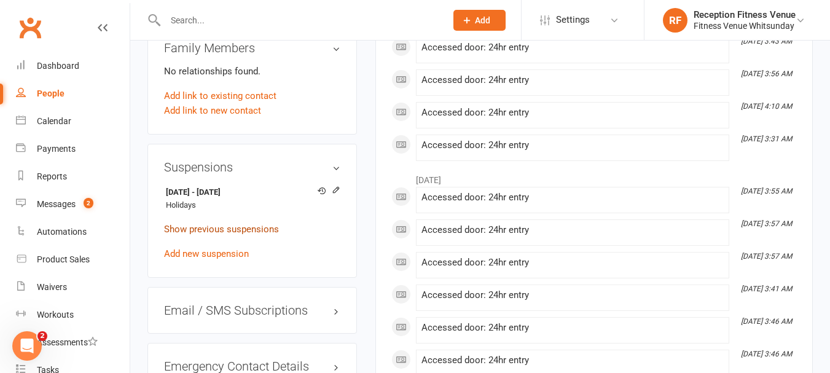
click at [221, 235] on link "Show previous suspensions" at bounding box center [221, 229] width 115 height 11
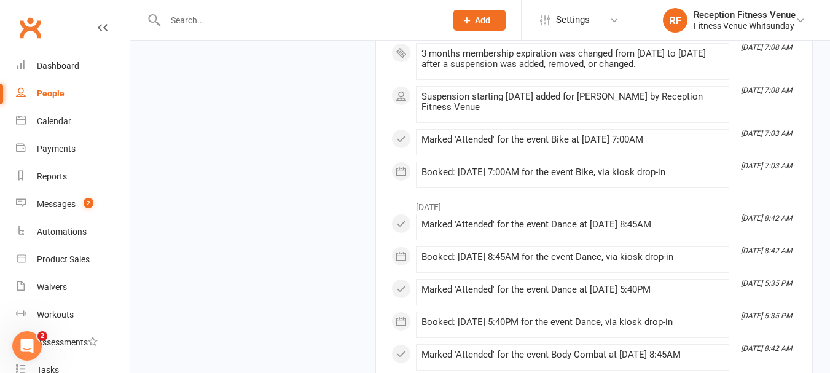
scroll to position [0, 0]
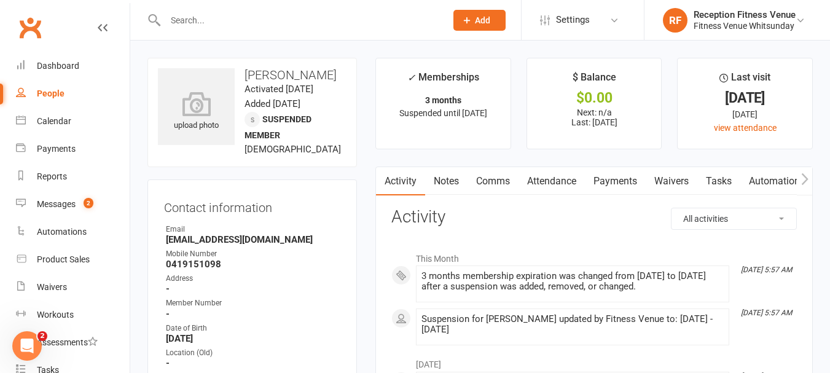
click at [442, 178] on link "Notes" at bounding box center [446, 181] width 42 height 28
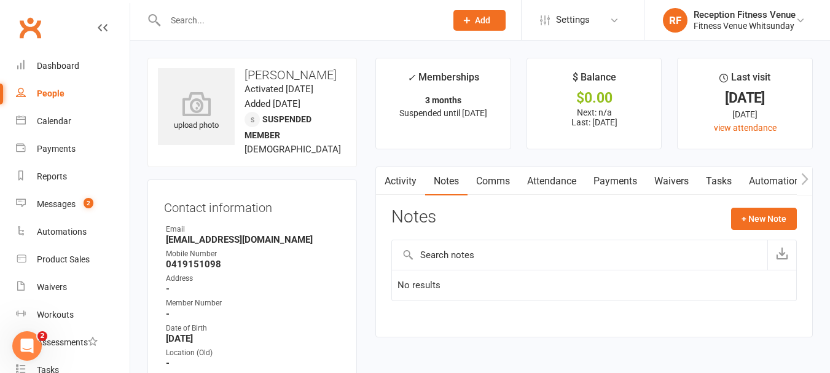
click at [482, 184] on link "Comms" at bounding box center [492, 181] width 51 height 28
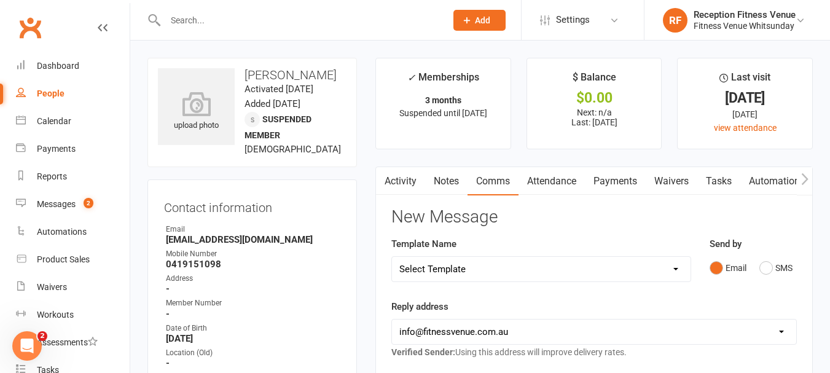
click at [546, 180] on link "Attendance" at bounding box center [551, 181] width 66 height 28
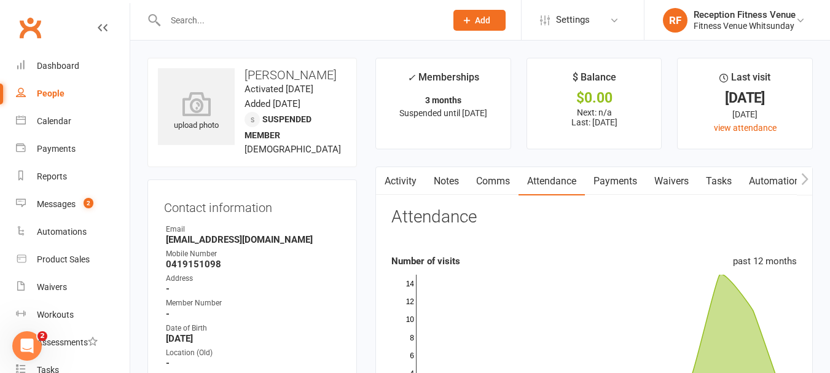
click at [609, 184] on link "Payments" at bounding box center [615, 181] width 61 height 28
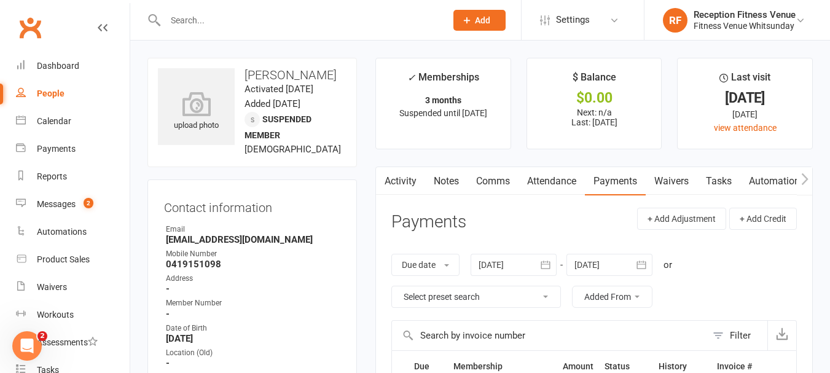
click at [674, 178] on link "Waivers" at bounding box center [672, 181] width 52 height 28
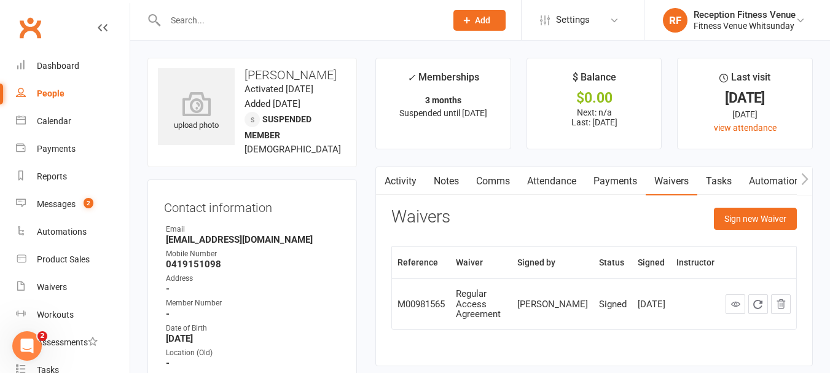
click at [803, 178] on icon "button" at bounding box center [804, 179] width 7 height 13
click at [801, 180] on icon "button" at bounding box center [804, 179] width 7 height 13
click at [806, 181] on icon "button" at bounding box center [804, 179] width 7 height 12
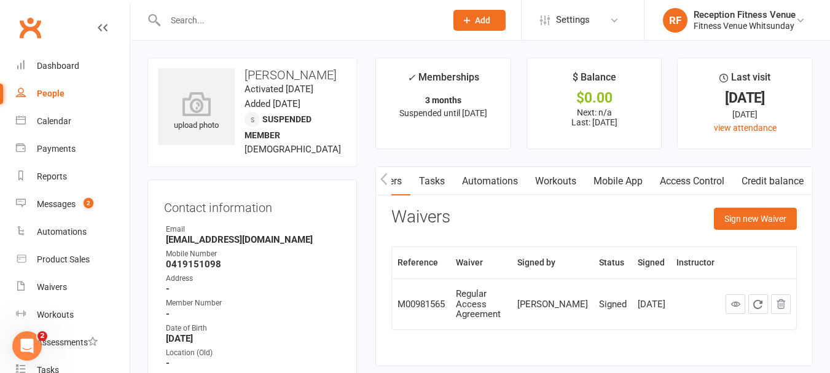
click at [384, 178] on icon "button" at bounding box center [383, 179] width 7 height 13
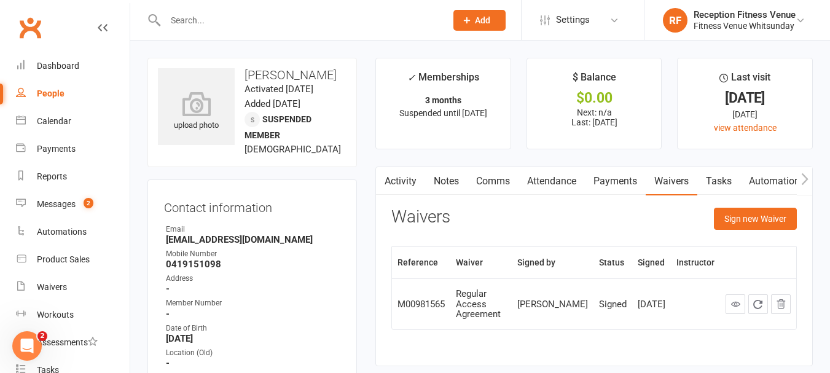
click at [384, 178] on icon "button" at bounding box center [383, 179] width 7 height 13
click at [742, 129] on link "view attendance" at bounding box center [745, 128] width 63 height 10
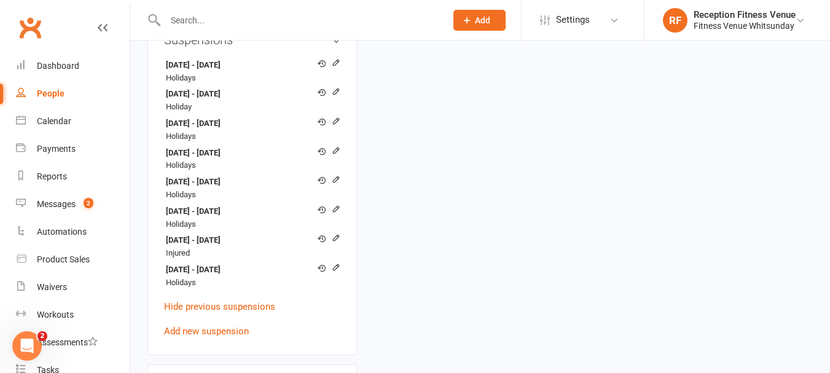
scroll to position [932, 0]
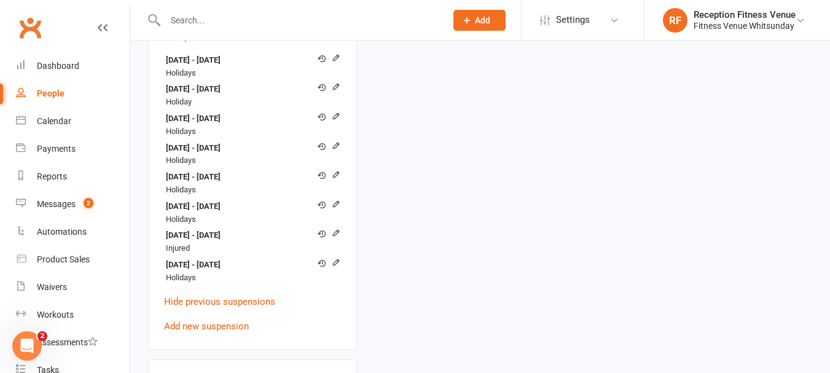
click at [39, 63] on div "Dashboard" at bounding box center [58, 66] width 42 height 10
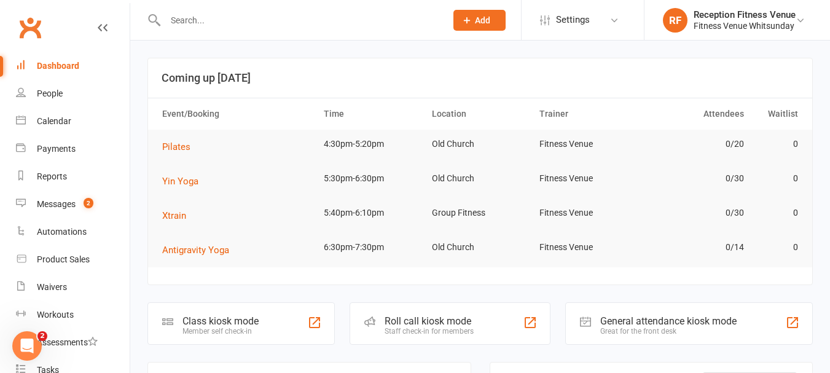
click at [650, 322] on div "General attendance kiosk mode" at bounding box center [668, 321] width 136 height 12
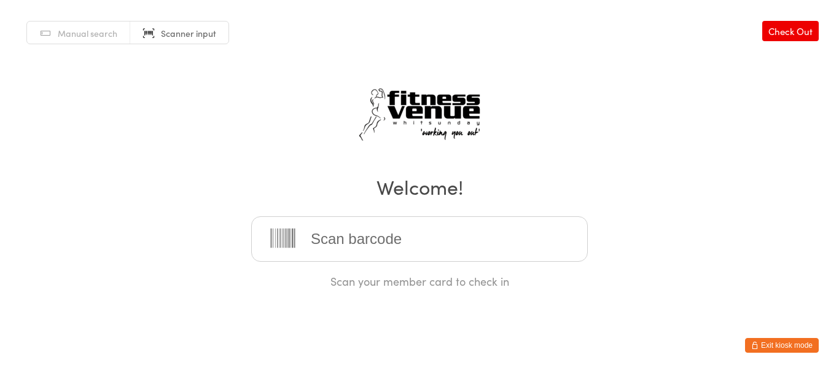
click at [782, 344] on button "Exit kiosk mode" at bounding box center [782, 345] width 74 height 15
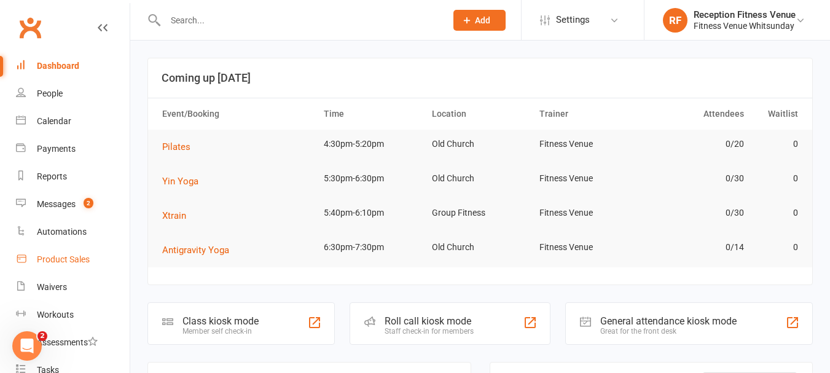
click at [88, 259] on div "Product Sales" at bounding box center [63, 259] width 53 height 10
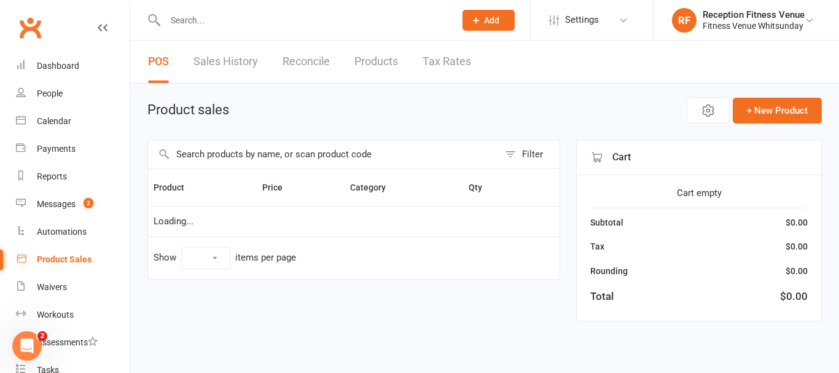
select select "100"
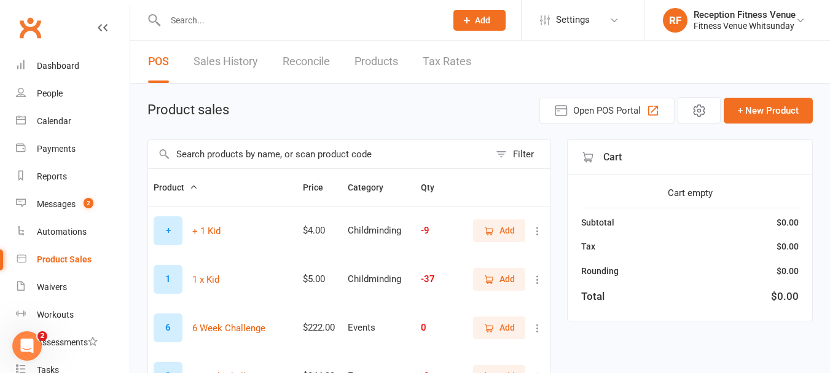
click at [240, 159] on input "text" at bounding box center [319, 154] width 342 height 28
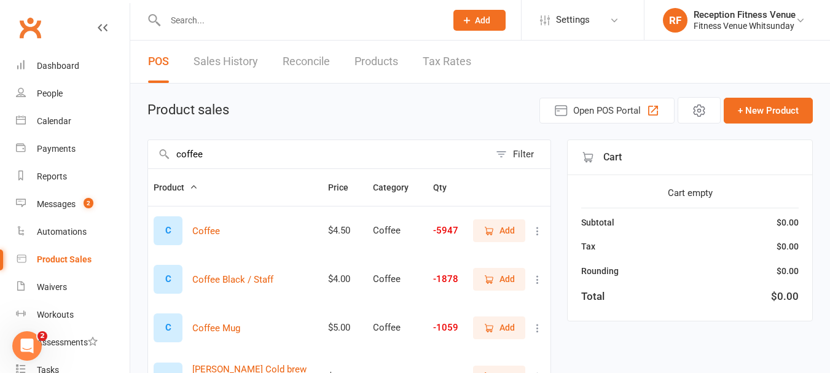
type input "coffee"
click at [501, 325] on span "Add" at bounding box center [506, 328] width 15 height 14
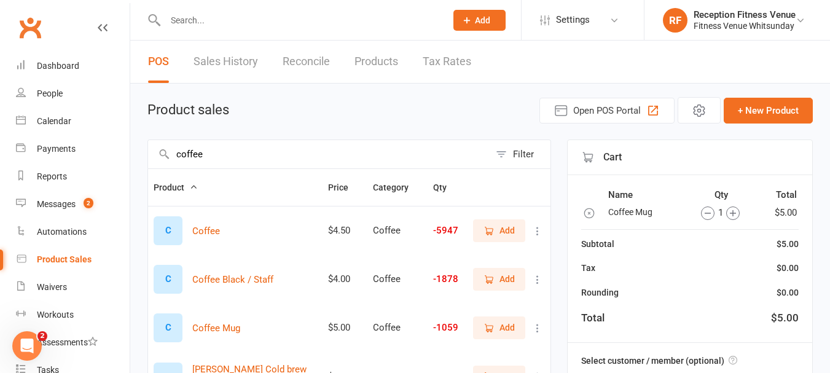
scroll to position [86, 0]
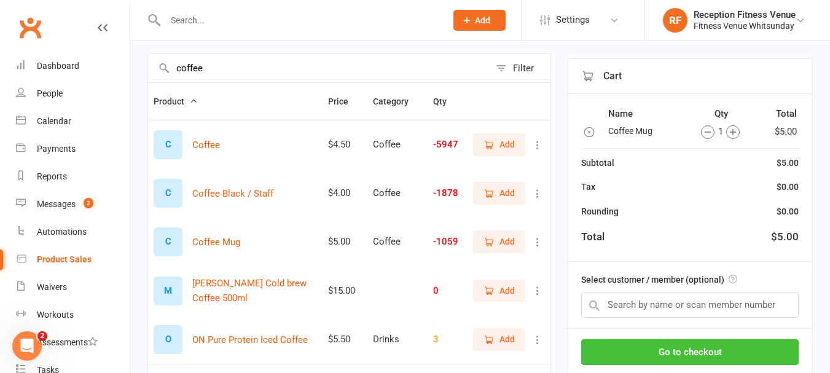
drag, startPoint x: 739, startPoint y: 345, endPoint x: 758, endPoint y: 345, distance: 19.1
click at [758, 345] on button "Go to checkout" at bounding box center [689, 352] width 217 height 26
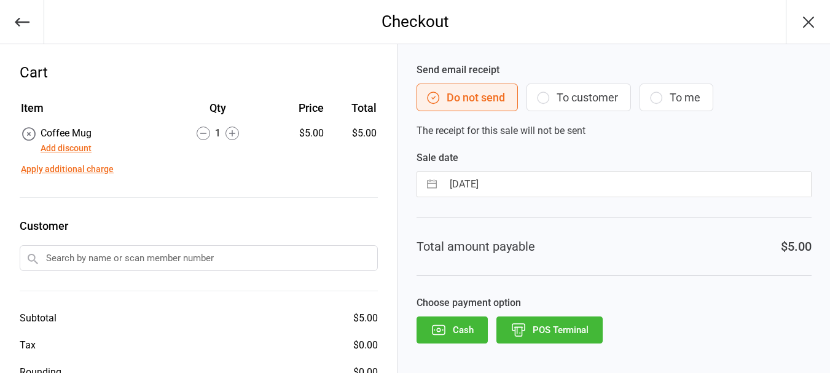
click at [561, 335] on button "POS Terminal" at bounding box center [549, 329] width 106 height 27
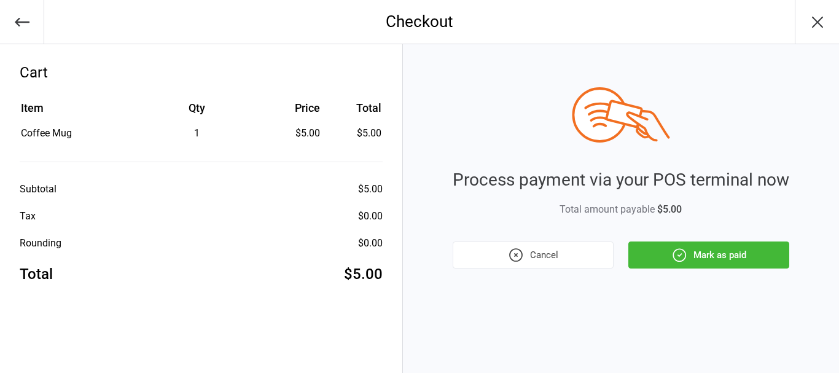
click at [704, 251] on button "Mark as paid" at bounding box center [708, 254] width 161 height 27
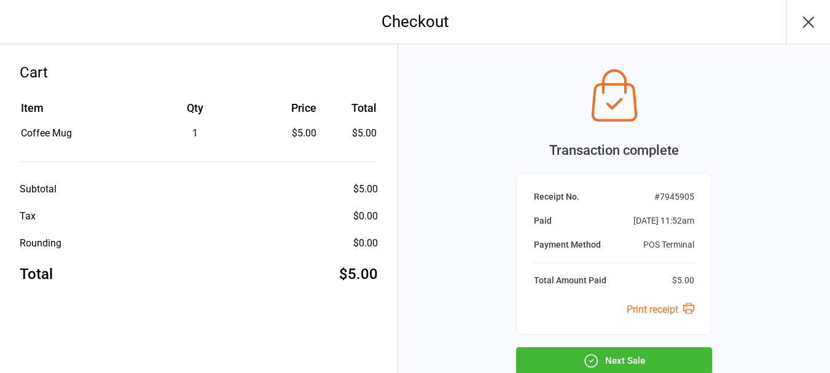
click at [587, 356] on icon "button" at bounding box center [591, 360] width 12 height 12
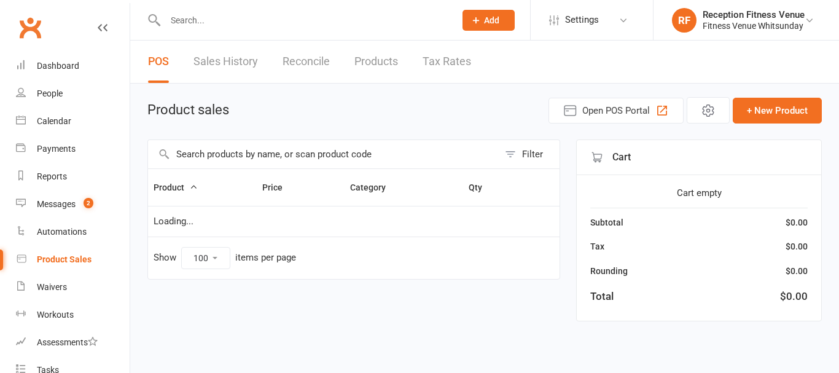
select select "100"
click at [312, 149] on input "text" at bounding box center [323, 154] width 351 height 28
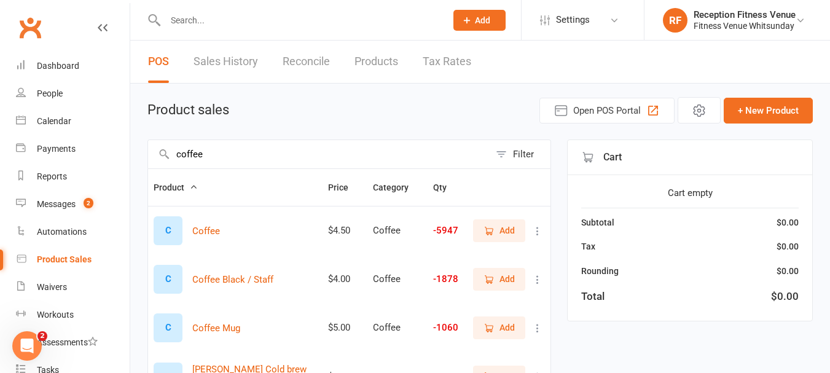
type input "coffee"
click at [507, 329] on span "Add" at bounding box center [506, 328] width 15 height 14
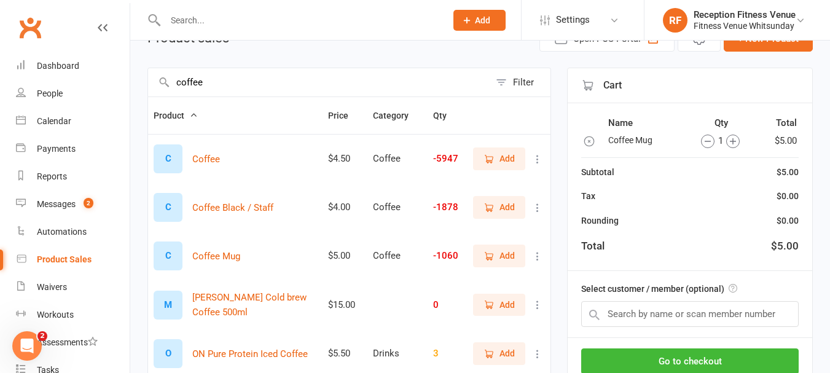
scroll to position [158, 0]
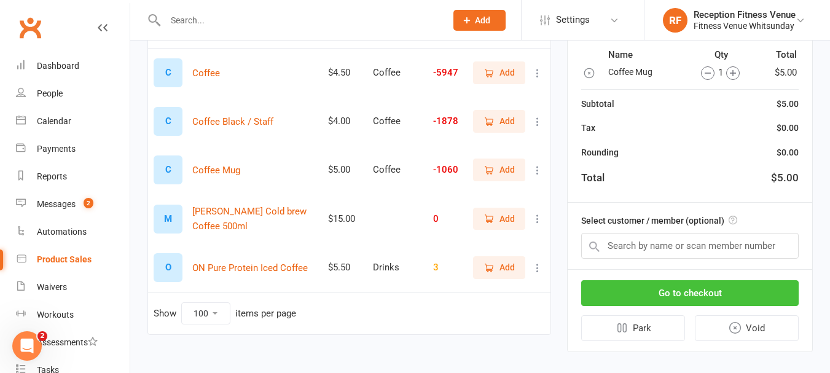
click at [751, 297] on button "Go to checkout" at bounding box center [689, 293] width 217 height 26
